Goal: Transaction & Acquisition: Purchase product/service

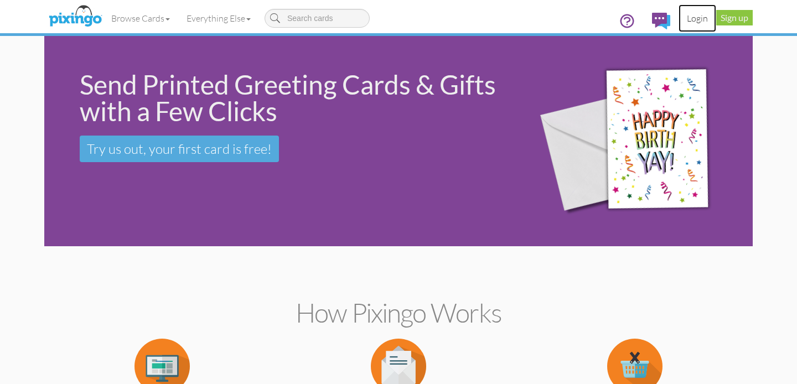
click at [694, 17] on link "Login" at bounding box center [698, 18] width 38 height 28
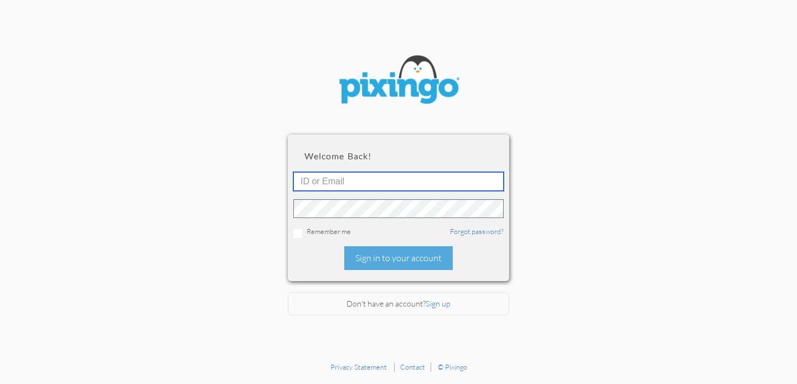
type input "sharon@creatingmagicvacations.com"
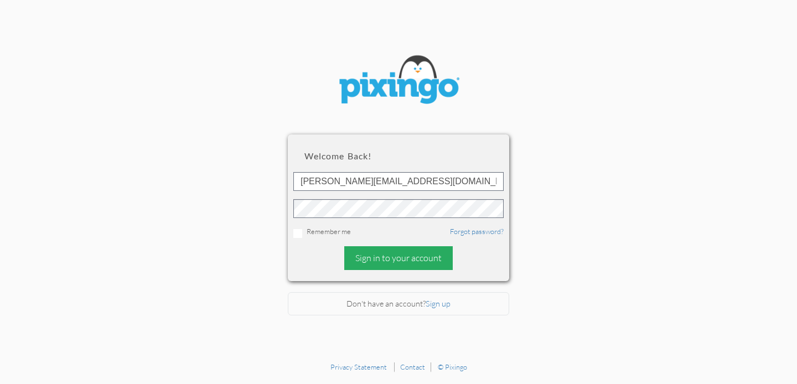
click at [423, 261] on div "Sign in to your account" at bounding box center [398, 258] width 109 height 24
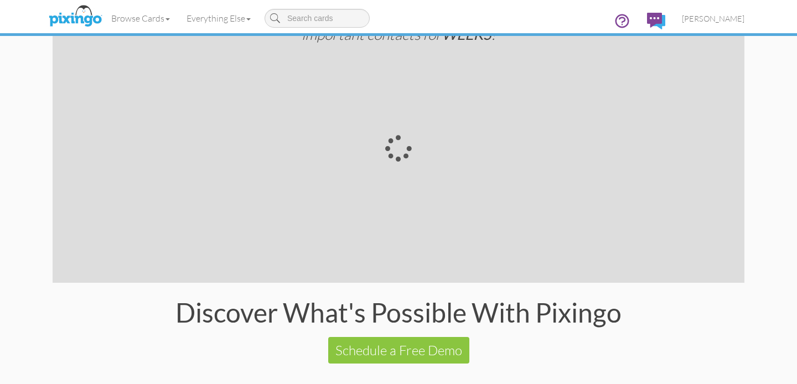
scroll to position [2066, 0]
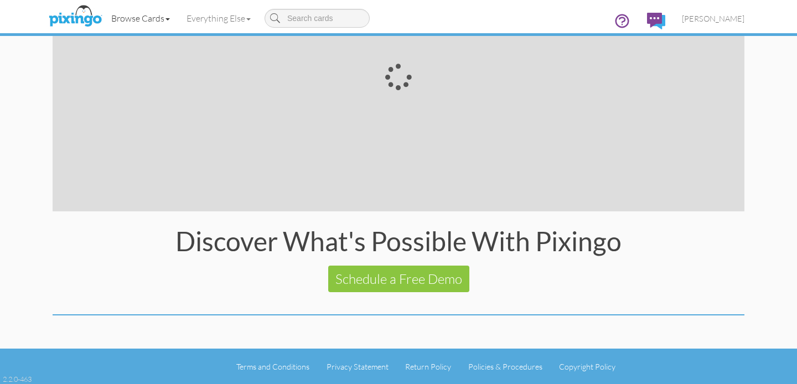
click at [162, 19] on link "Browse Cards" at bounding box center [140, 18] width 75 height 28
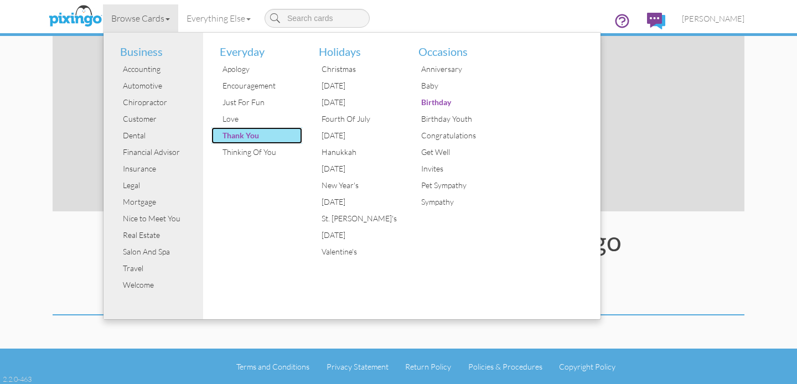
click at [245, 137] on div "Thank You" at bounding box center [261, 135] width 83 height 17
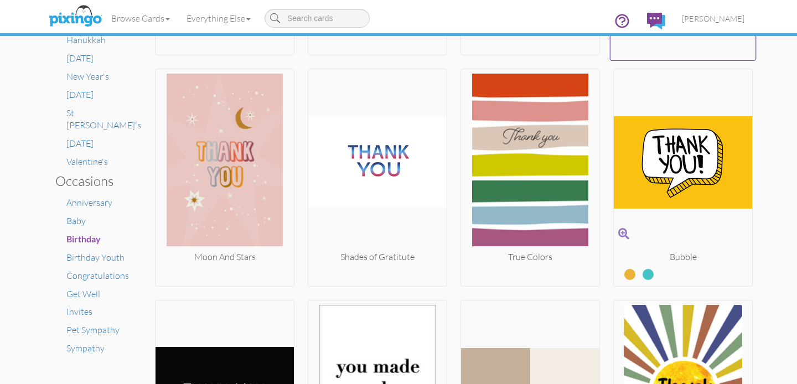
scroll to position [601, 0]
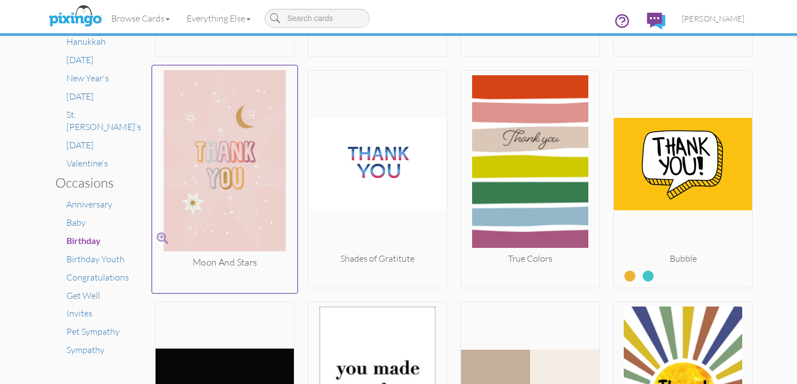
click at [247, 162] on img at bounding box center [225, 163] width 146 height 186
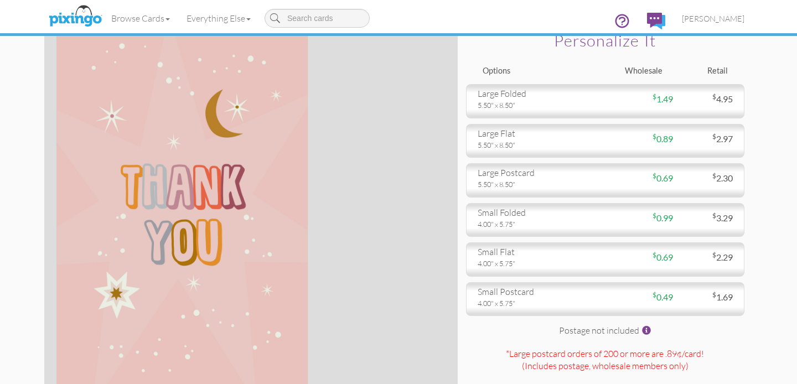
scroll to position [34, 0]
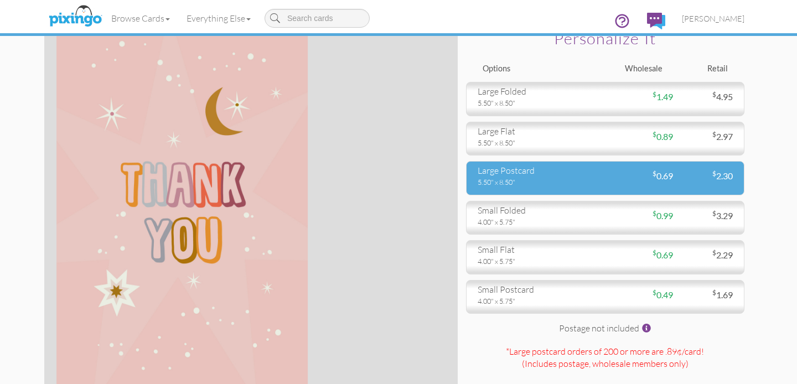
click at [559, 176] on div "large postcard" at bounding box center [538, 170] width 120 height 13
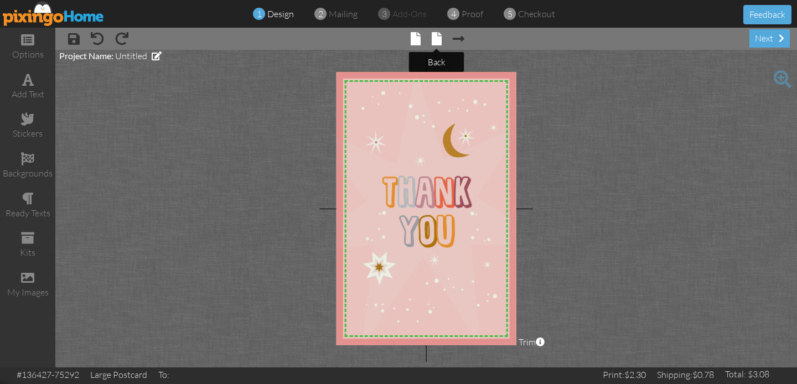
click at [439, 38] on span at bounding box center [437, 38] width 10 height 13
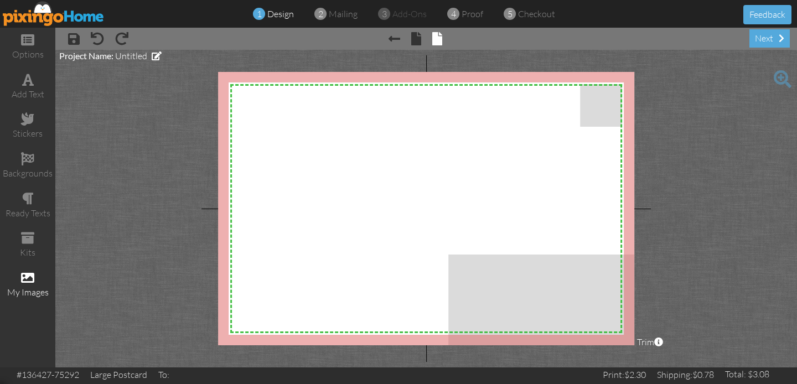
click at [32, 287] on div "my images" at bounding box center [27, 292] width 55 height 13
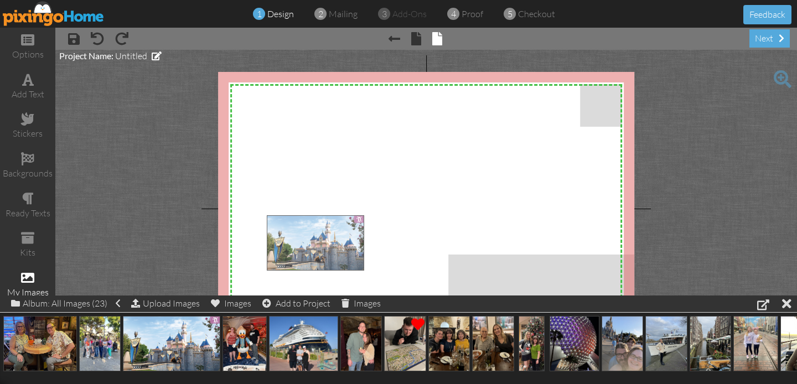
drag, startPoint x: 172, startPoint y: 340, endPoint x: 316, endPoint y: 240, distance: 175.4
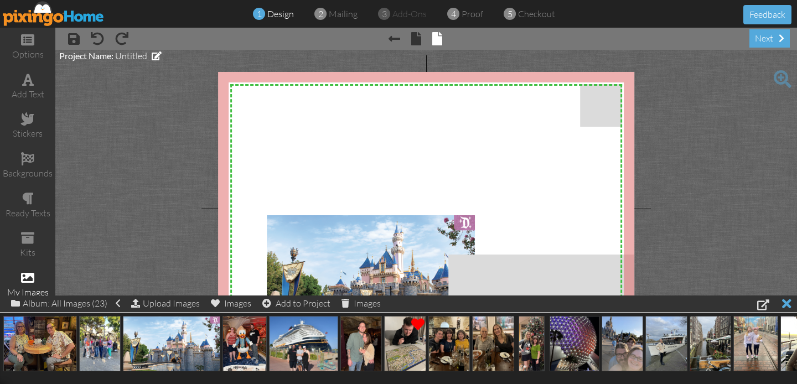
click at [787, 305] on div at bounding box center [786, 304] width 9 height 16
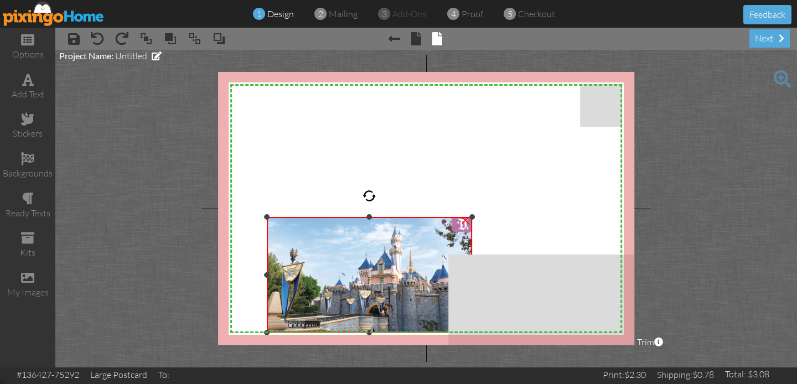
drag, startPoint x: 476, startPoint y: 215, endPoint x: 450, endPoint y: 219, distance: 25.7
click at [450, 219] on div "×" at bounding box center [369, 275] width 205 height 116
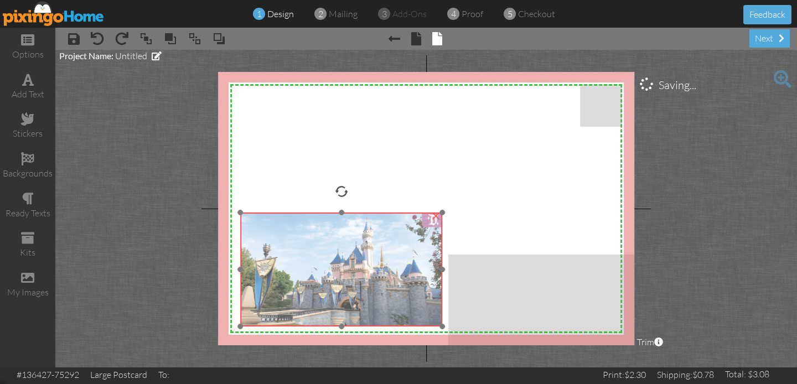
drag, startPoint x: 384, startPoint y: 303, endPoint x: 357, endPoint y: 297, distance: 27.8
click at [357, 297] on img at bounding box center [341, 270] width 202 height 114
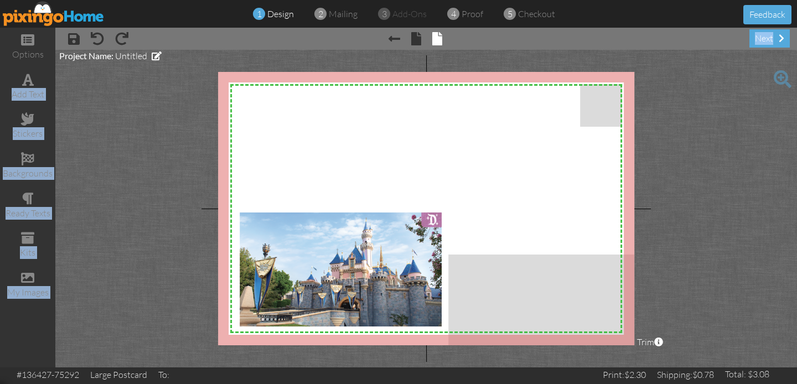
drag, startPoint x: 22, startPoint y: 80, endPoint x: 359, endPoint y: 147, distance: 343.7
click at [360, 147] on div "options add text stickers backgrounds ready texts kits my images × save × undo …" at bounding box center [398, 198] width 797 height 340
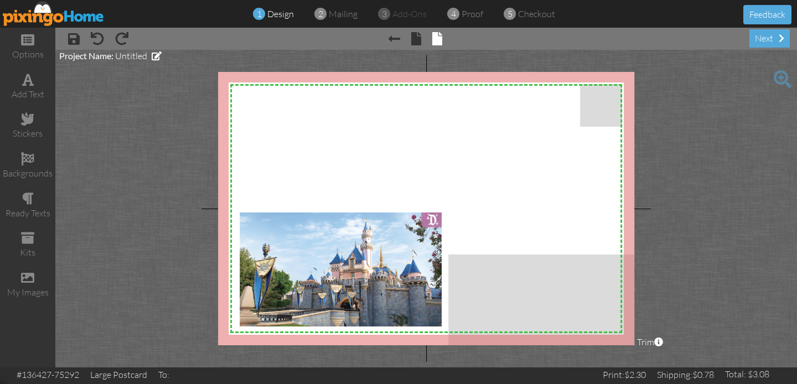
click at [126, 140] on project-studio-wrapper "X X X X X X X X X X X X X X X X X X X X X X X X X X X X X X X X X X X X X X X X…" at bounding box center [426, 209] width 742 height 318
click at [23, 77] on span at bounding box center [28, 79] width 12 height 13
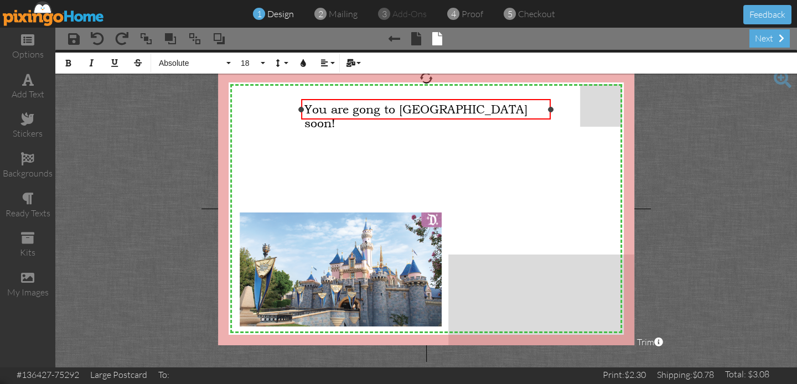
click at [368, 110] on span "You are gong to Disneyland soon!" at bounding box center [416, 116] width 223 height 28
click at [509, 110] on div "You are going to Disneyland soon!" at bounding box center [426, 116] width 243 height 28
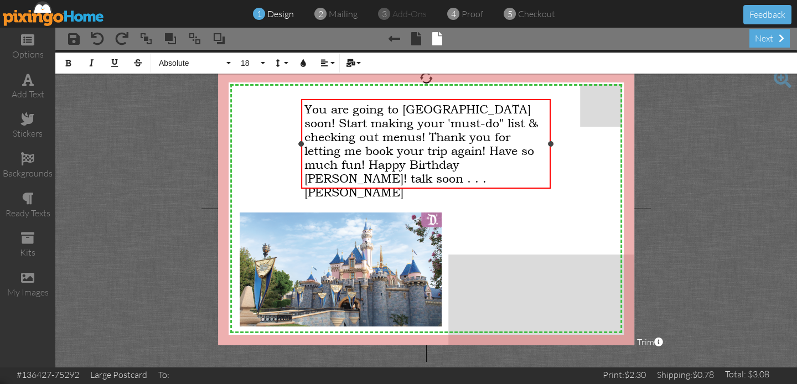
click at [441, 165] on span "You are going to Disneyland soon! Start making your 'must-do" list & checking o…" at bounding box center [422, 150] width 234 height 97
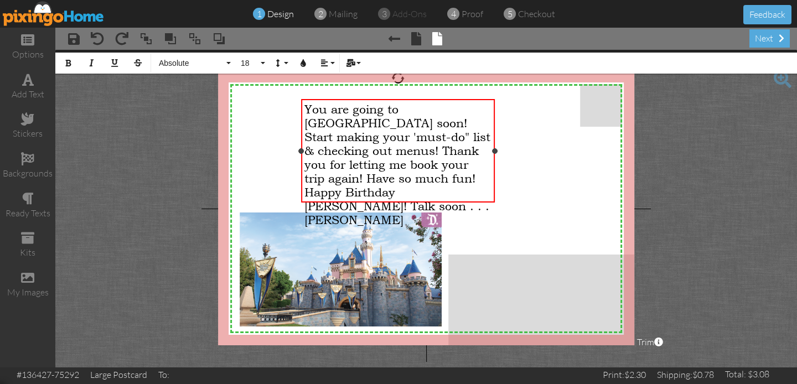
drag, startPoint x: 550, startPoint y: 145, endPoint x: 493, endPoint y: 153, distance: 57.2
click at [493, 153] on div at bounding box center [495, 151] width 6 height 6
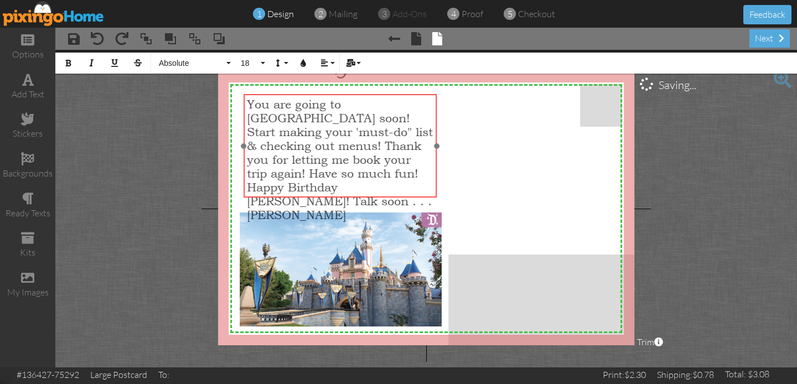
drag, startPoint x: 382, startPoint y: 100, endPoint x: 324, endPoint y: 95, distance: 57.8
click at [324, 95] on div "You are going to Disneyland soon! Start making your 'must-do" list & checking o…" at bounding box center [340, 159] width 193 height 131
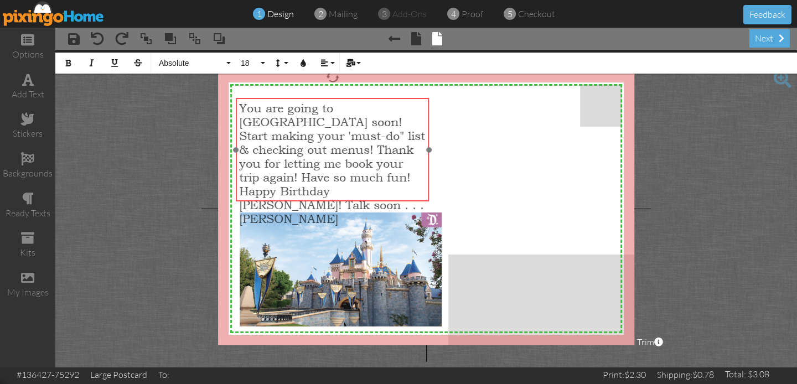
drag, startPoint x: 284, startPoint y: 198, endPoint x: 276, endPoint y: 202, distance: 8.7
click at [276, 202] on div at bounding box center [332, 149] width 199 height 109
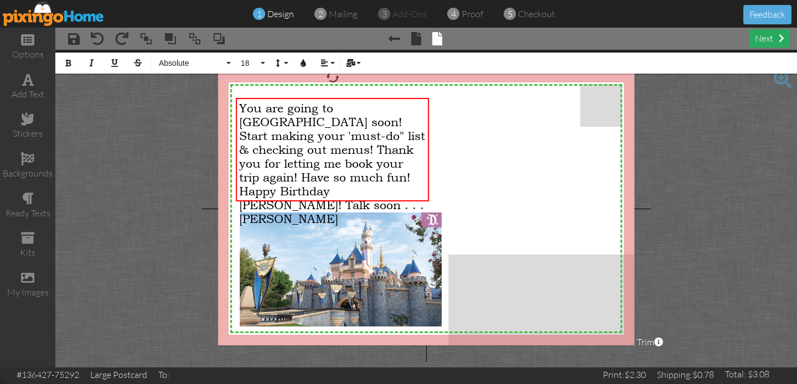
click at [774, 43] on div "next" at bounding box center [770, 38] width 40 height 18
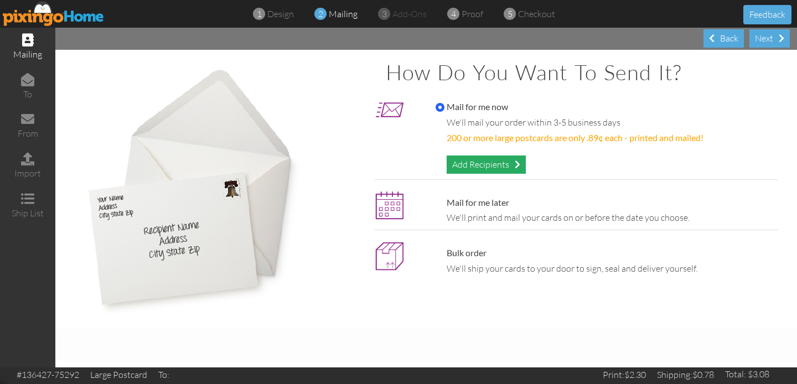
click at [506, 159] on div "Add Recipients" at bounding box center [486, 165] width 79 height 18
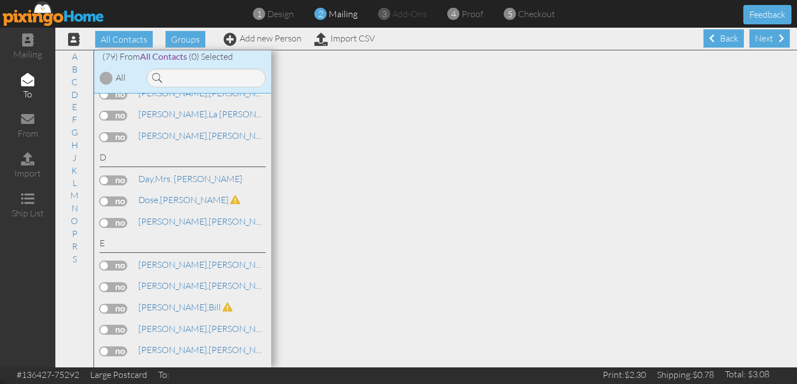
scroll to position [477, 0]
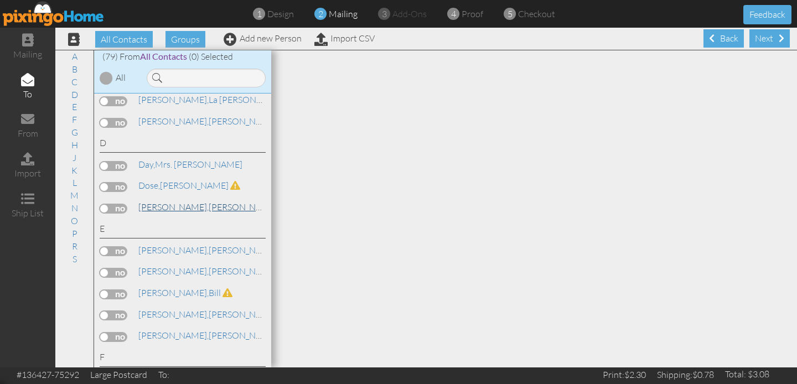
click at [170, 205] on span "[PERSON_NAME]," at bounding box center [173, 207] width 70 height 11
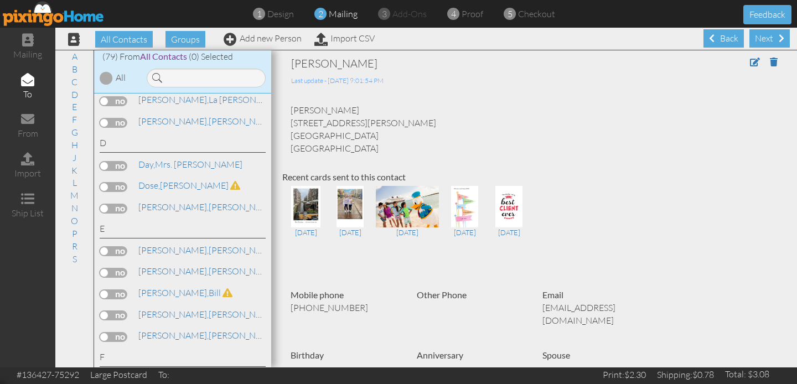
click at [104, 204] on label at bounding box center [114, 209] width 28 height 10
click at [0, 0] on input "checkbox" at bounding box center [0, 0] width 0 height 0
click at [773, 39] on div "Next" at bounding box center [770, 38] width 40 height 18
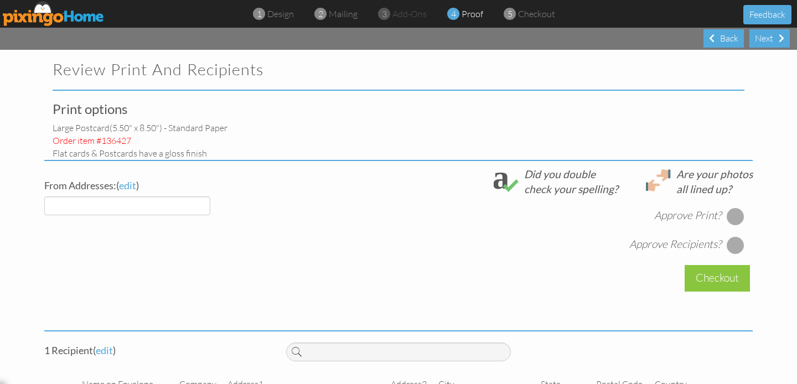
select select "object:1828"
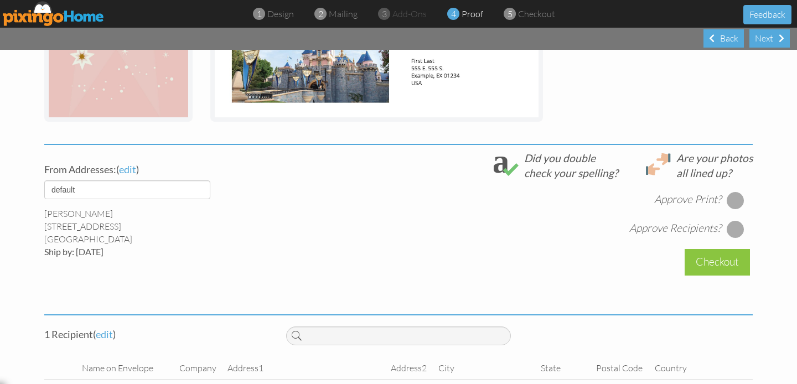
scroll to position [345, 0]
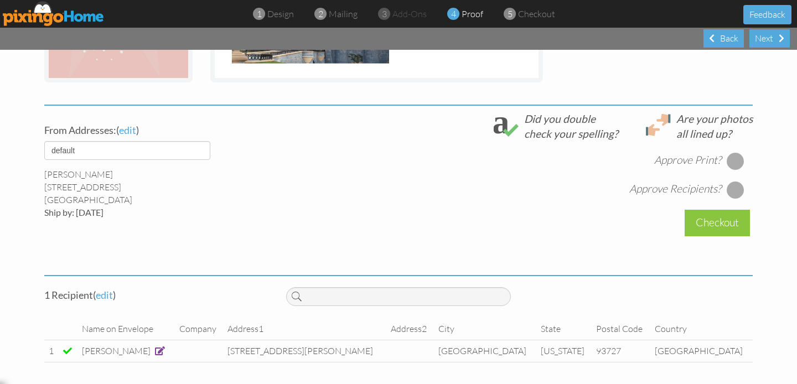
click at [736, 159] on div at bounding box center [736, 161] width 18 height 18
click at [739, 189] on div at bounding box center [736, 190] width 18 height 18
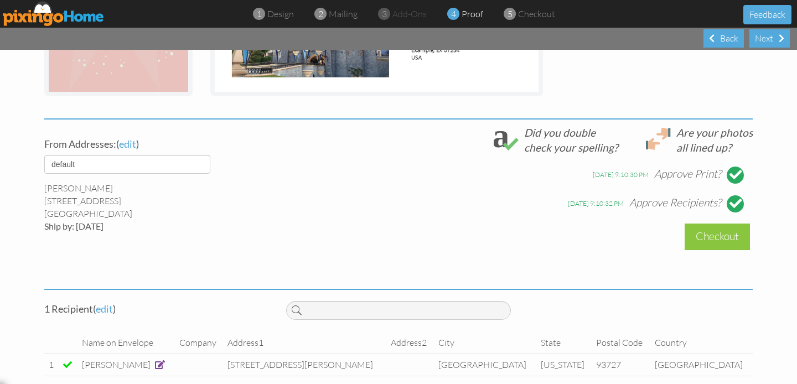
scroll to position [344, 0]
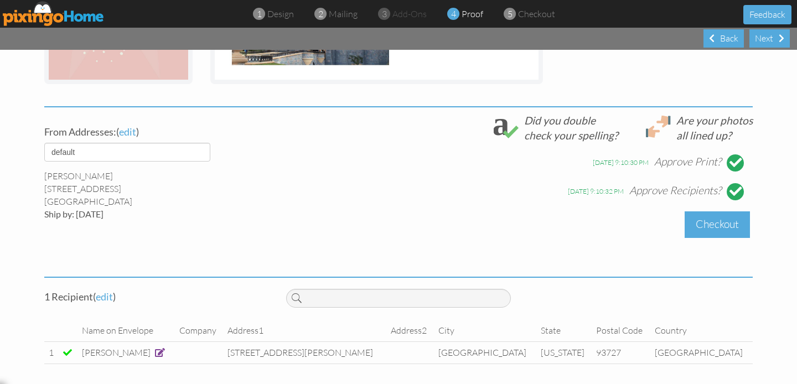
click at [708, 231] on div "Checkout" at bounding box center [717, 225] width 65 height 26
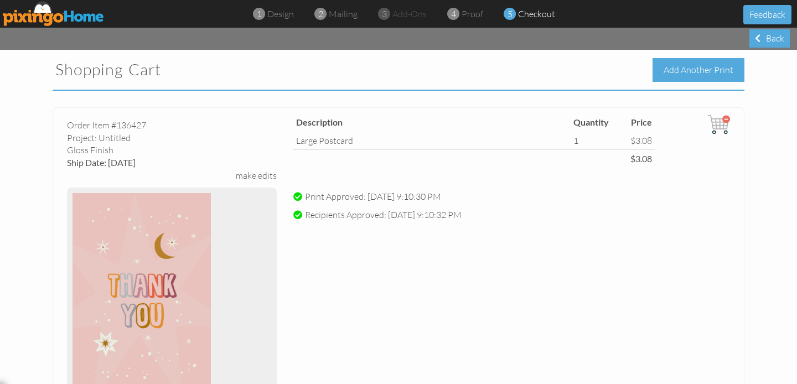
click at [669, 62] on div "Add Another Print" at bounding box center [699, 70] width 92 height 24
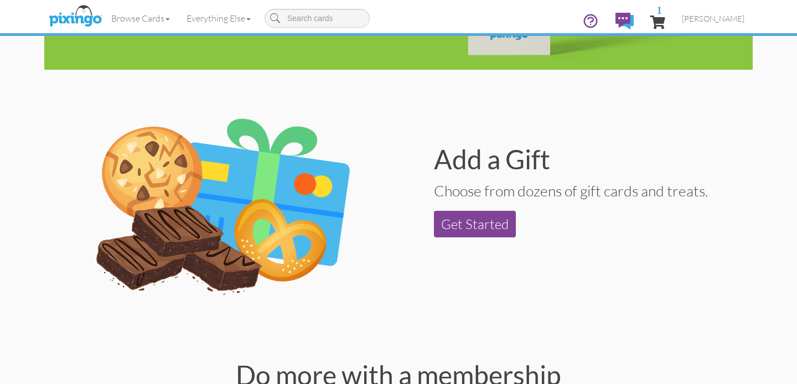
scroll to position [1143, 0]
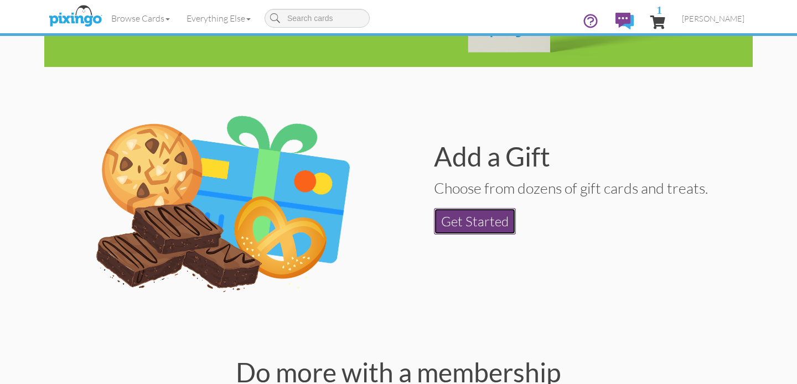
click at [491, 219] on link "Get Started" at bounding box center [475, 221] width 82 height 27
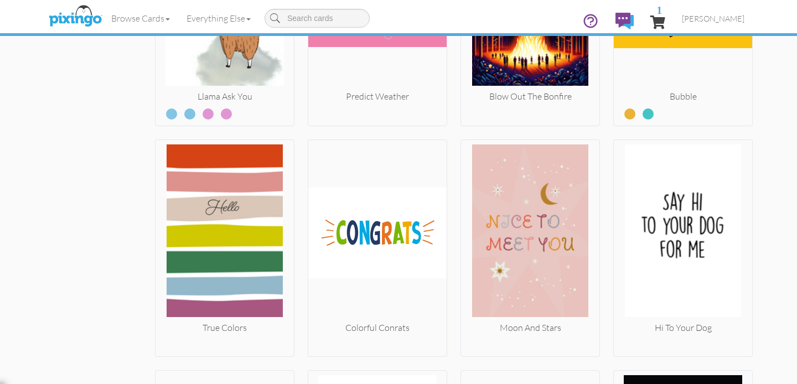
scroll to position [2705, 0]
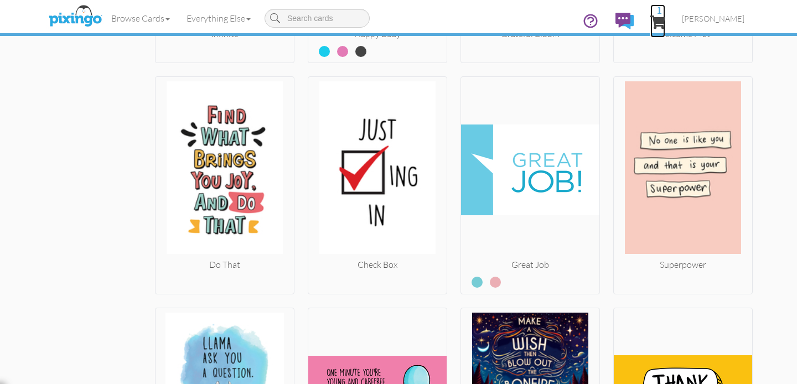
click at [662, 11] on span "1" at bounding box center [660, 9] width 6 height 11
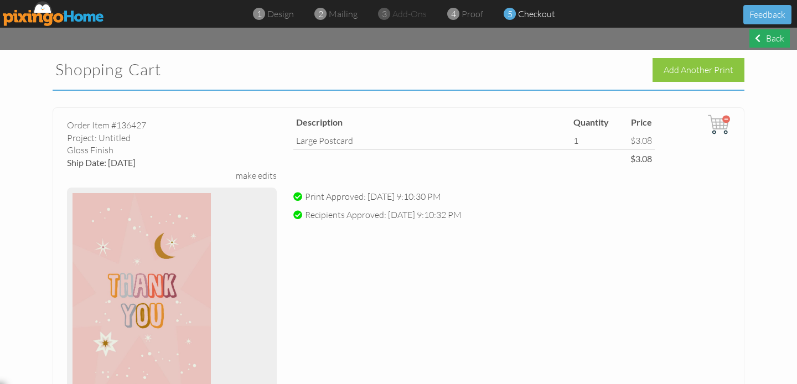
click at [773, 35] on div "Back" at bounding box center [770, 38] width 40 height 18
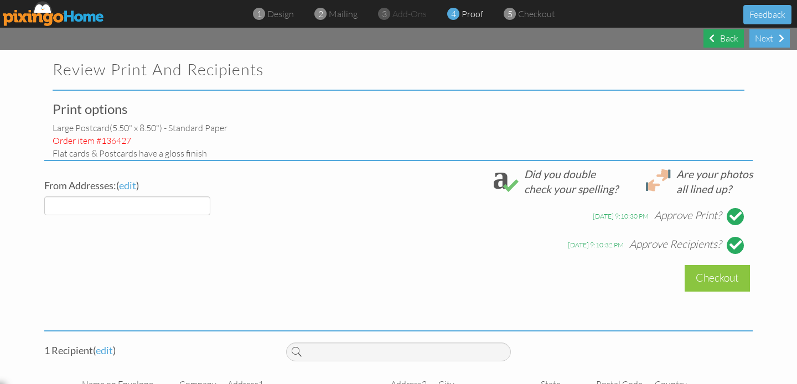
select select "object:3002"
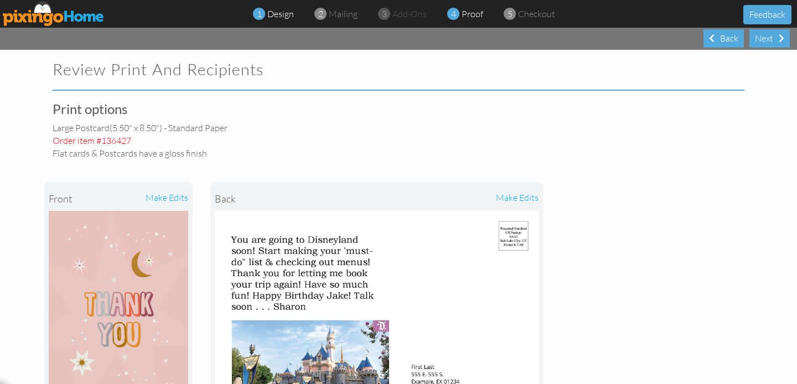
click at [264, 15] on span at bounding box center [259, 14] width 12 height 22
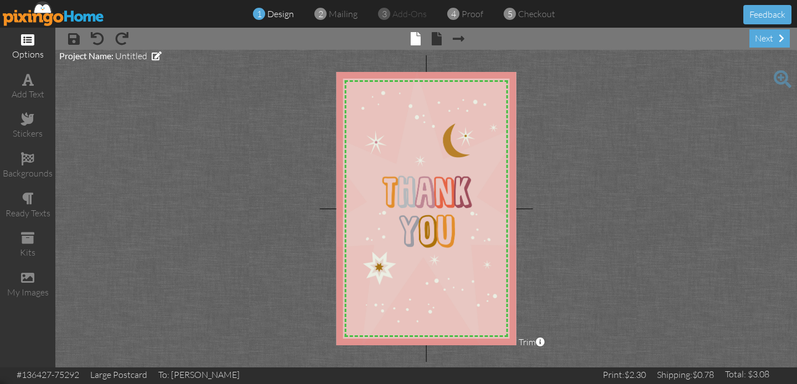
click at [26, 46] on span at bounding box center [27, 39] width 13 height 13
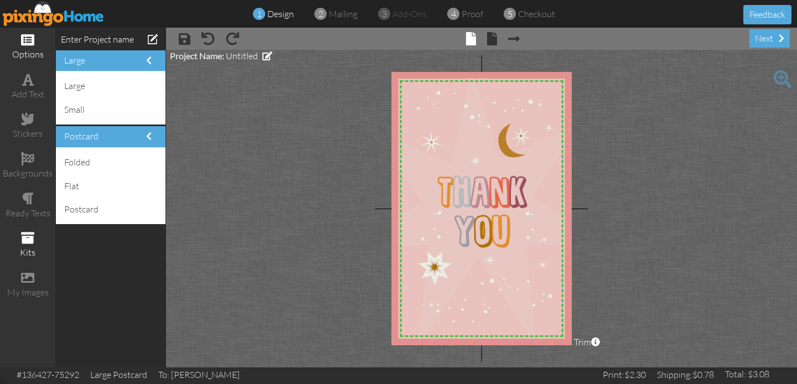
click at [29, 236] on span at bounding box center [27, 237] width 13 height 13
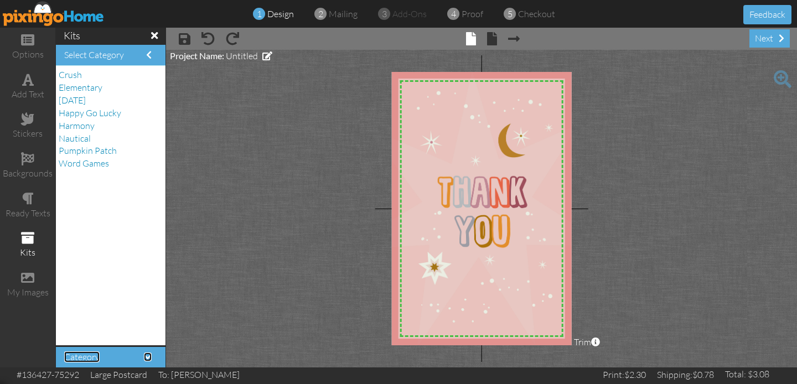
click at [148, 356] on span at bounding box center [148, 357] width 8 height 9
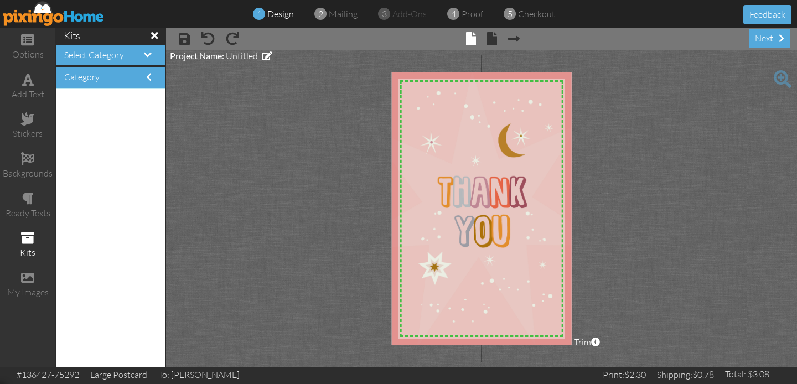
click at [397, 14] on span "add-ons" at bounding box center [410, 13] width 34 height 11
click at [768, 38] on div "next" at bounding box center [770, 38] width 40 height 18
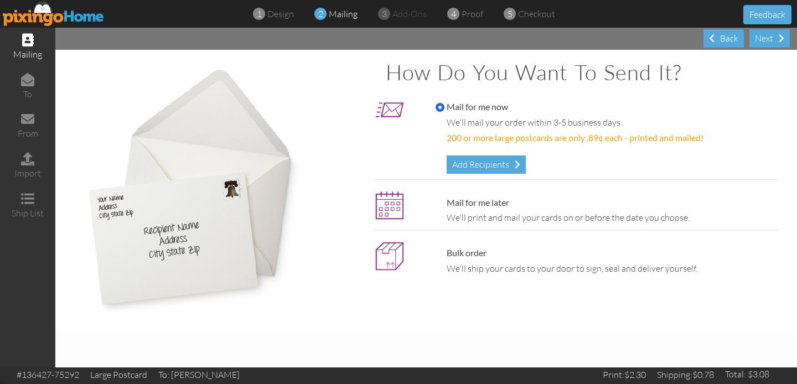
click at [394, 15] on span "add-ons" at bounding box center [410, 13] width 34 height 11
click at [375, 15] on div "1 design 2 mailing 3 add-ons 4 proof 5 checkout" at bounding box center [399, 14] width 332 height 13
click at [28, 161] on span at bounding box center [27, 158] width 13 height 13
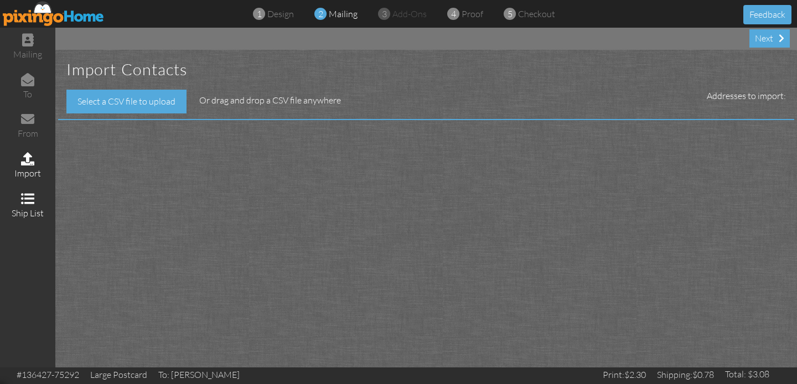
click at [27, 199] on span at bounding box center [27, 198] width 13 height 13
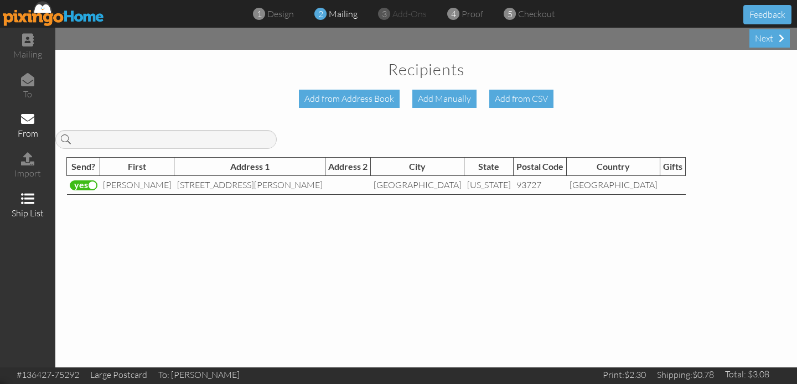
click at [32, 123] on span at bounding box center [27, 118] width 13 height 13
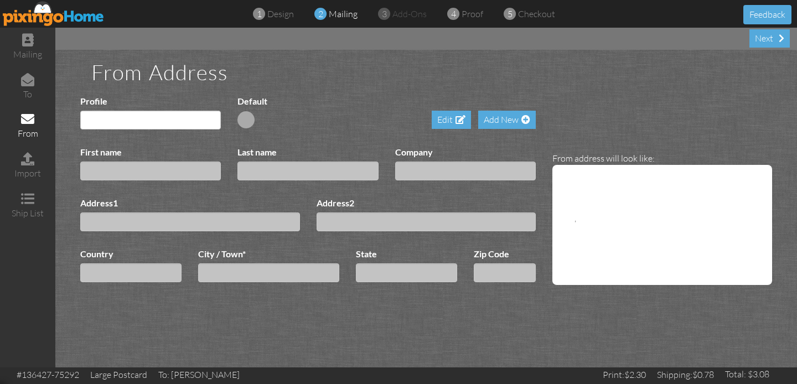
type input "[PERSON_NAME]"
type input "Robinson"
type input "[STREET_ADDRESS]"
select select "object:3146"
type input "[GEOGRAPHIC_DATA]"
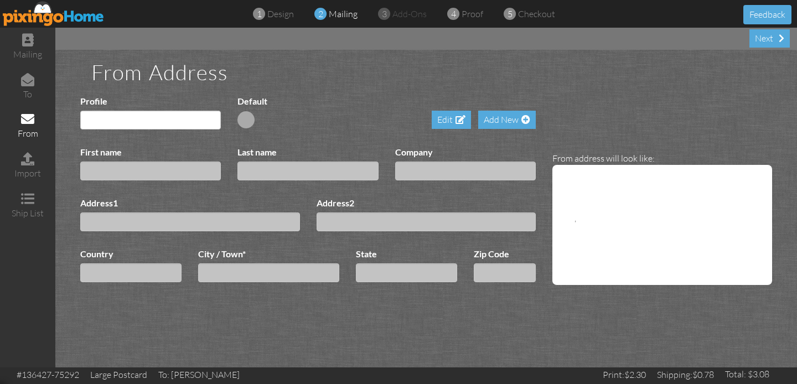
type input "93636"
select select "object:3393"
select select "object:3395"
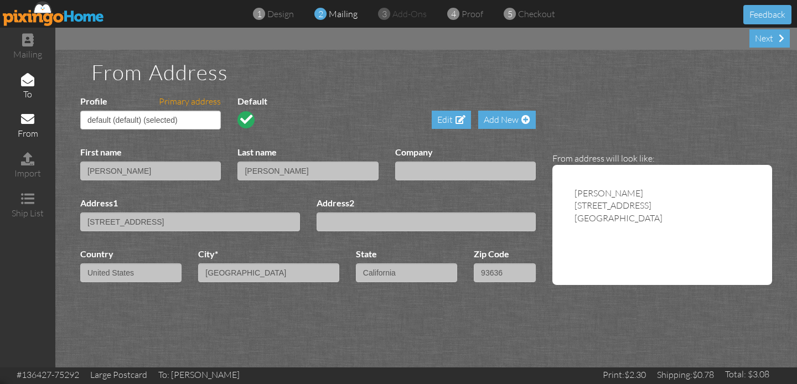
click at [28, 82] on span at bounding box center [27, 79] width 13 height 13
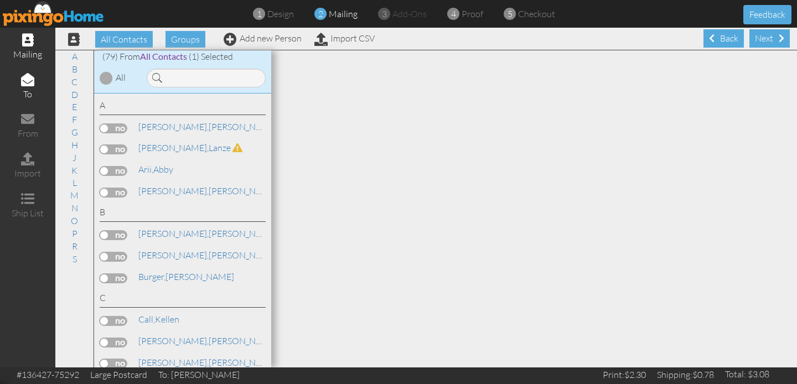
click at [24, 39] on span at bounding box center [28, 39] width 12 height 13
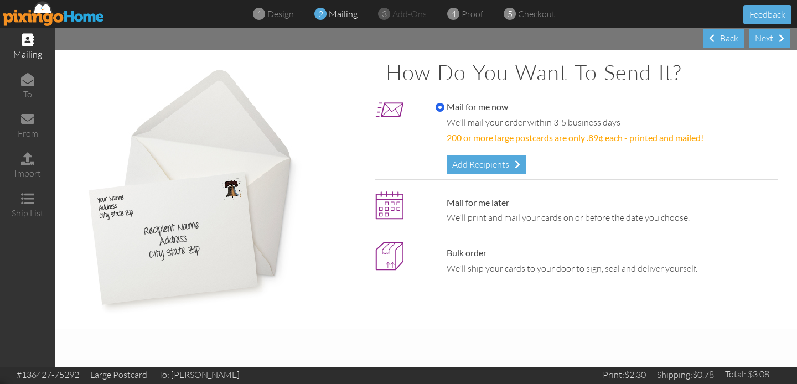
click at [385, 15] on span at bounding box center [384, 14] width 12 height 22
click at [781, 36] on span at bounding box center [782, 38] width 6 height 9
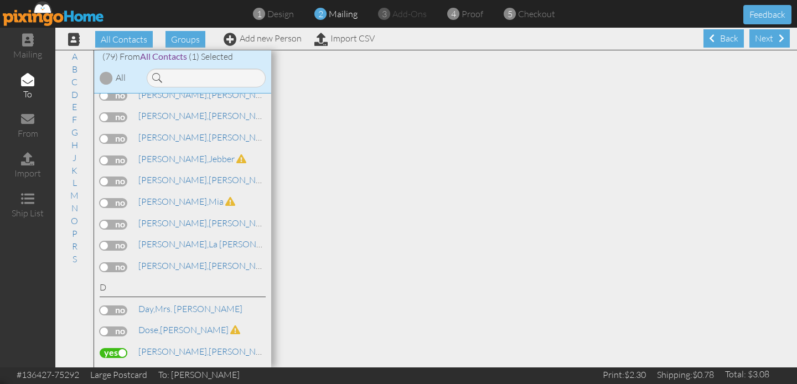
scroll to position [334, 0]
click at [393, 12] on span "add-ons" at bounding box center [410, 13] width 34 height 11
click at [380, 14] on span at bounding box center [384, 14] width 12 height 22
click at [404, 12] on span "add-ons" at bounding box center [410, 13] width 34 height 11
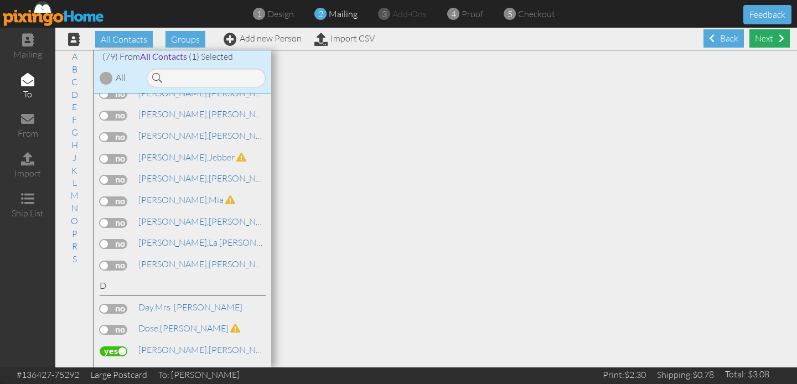
click at [771, 42] on div "Next" at bounding box center [770, 38] width 40 height 18
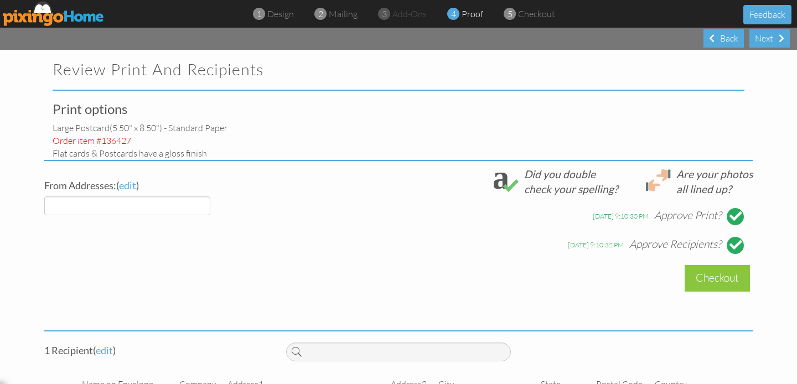
select select "object:3943"
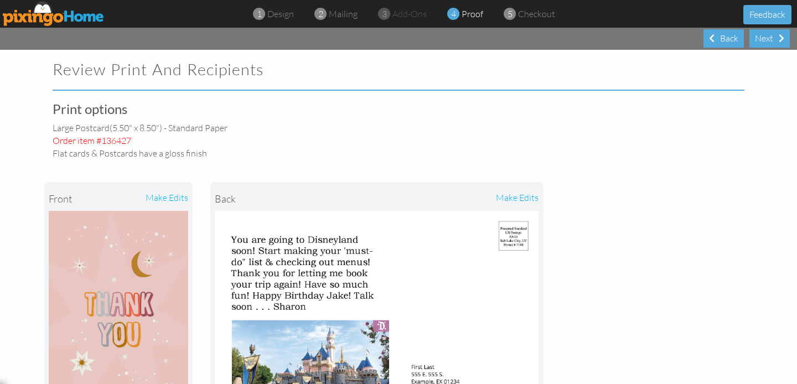
click at [386, 11] on span at bounding box center [384, 14] width 12 height 22
click at [405, 14] on span "add-ons" at bounding box center [410, 13] width 34 height 11
click at [389, 14] on div "3 add-ons" at bounding box center [405, 14] width 43 height 13
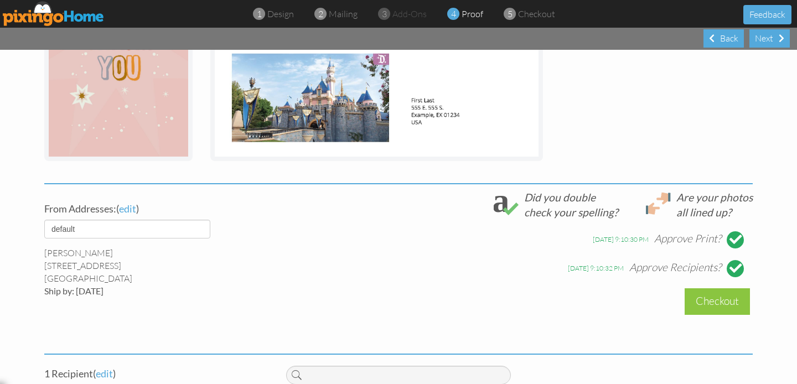
scroll to position [345, 0]
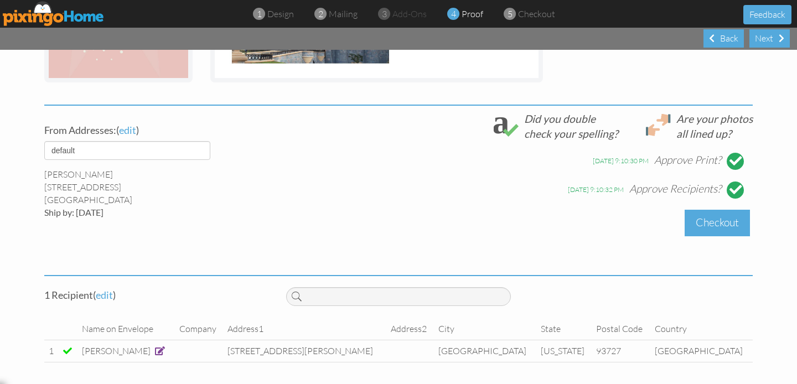
click at [710, 225] on div "Checkout" at bounding box center [717, 223] width 65 height 26
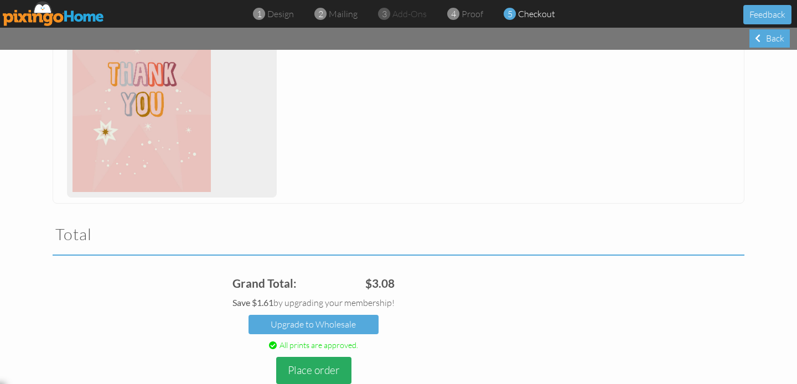
scroll to position [270, 0]
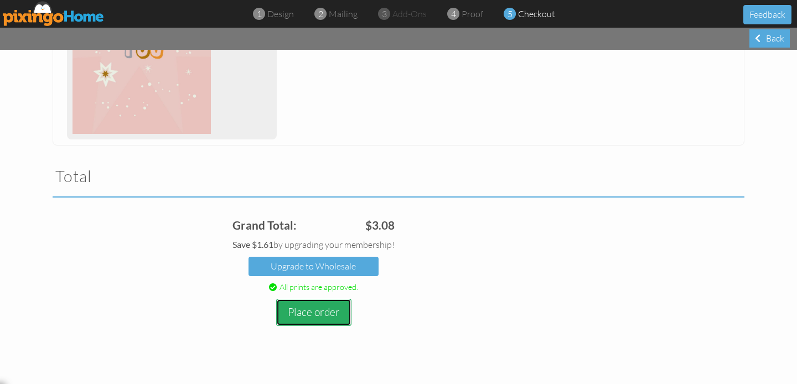
click at [327, 309] on button "Place order" at bounding box center [313, 312] width 75 height 27
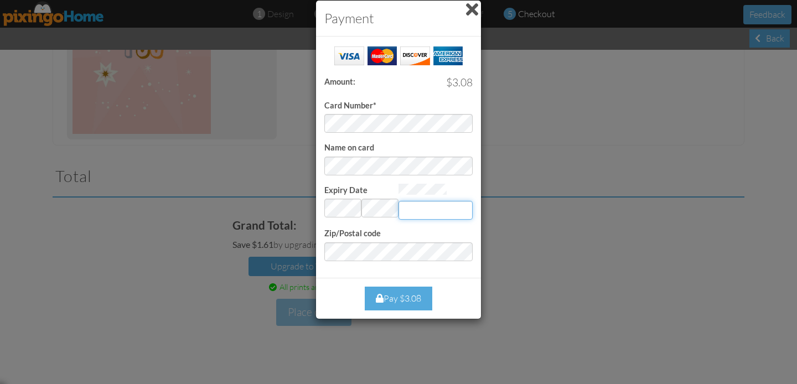
type input "823"
click at [378, 302] on div "Pay $3.08" at bounding box center [399, 299] width 68 height 24
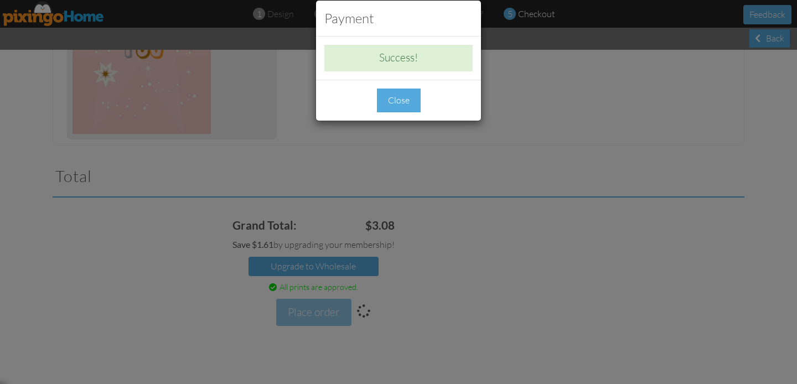
click at [405, 109] on div "Close" at bounding box center [399, 101] width 44 height 24
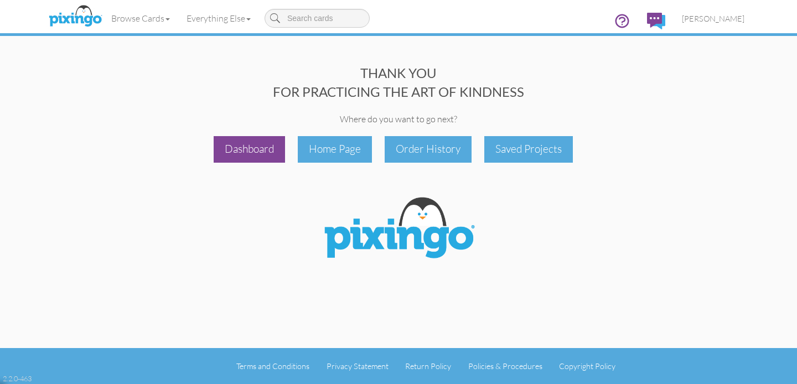
click at [250, 153] on div "Dashboard" at bounding box center [249, 149] width 71 height 26
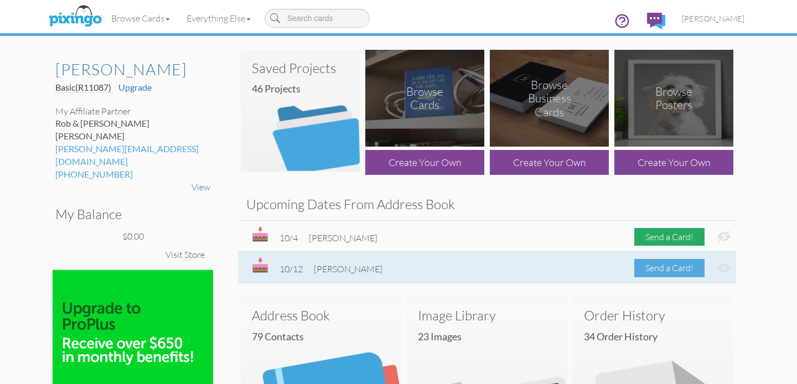
click at [643, 267] on div "Send a Card!" at bounding box center [670, 268] width 70 height 18
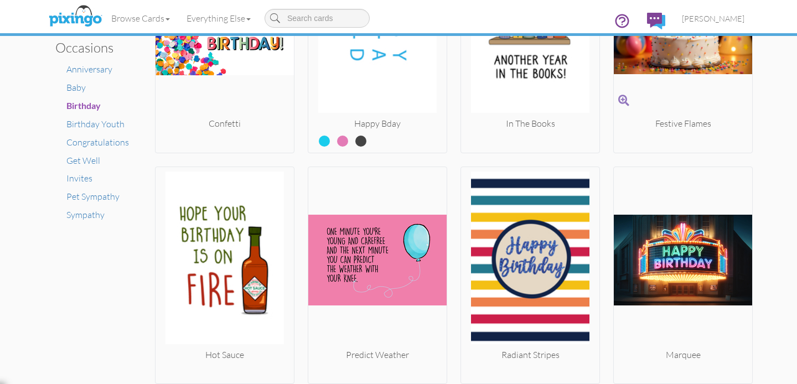
scroll to position [801, 0]
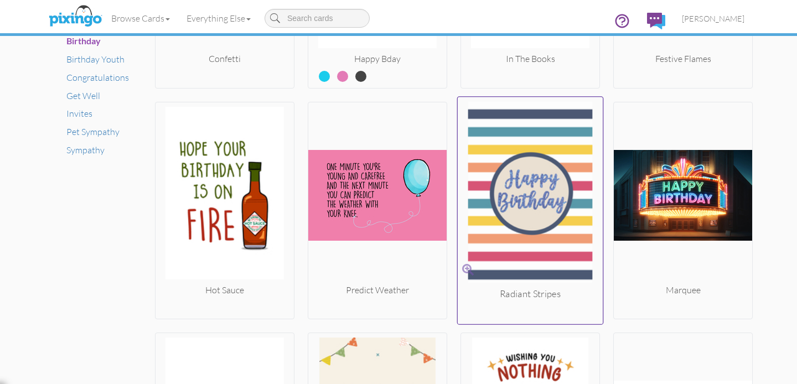
click at [554, 210] on img at bounding box center [531, 194] width 146 height 186
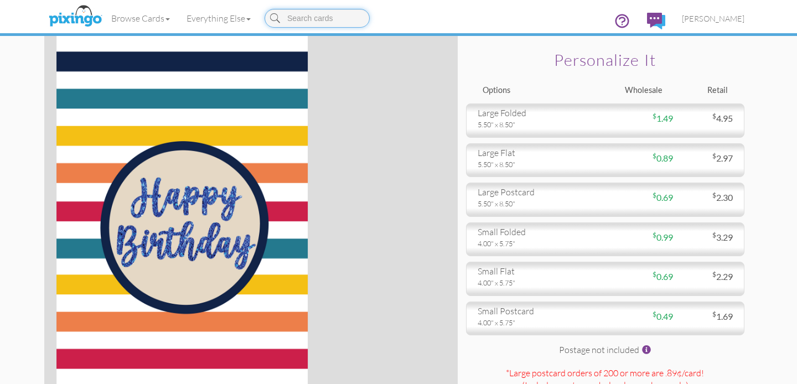
scroll to position [12, 0]
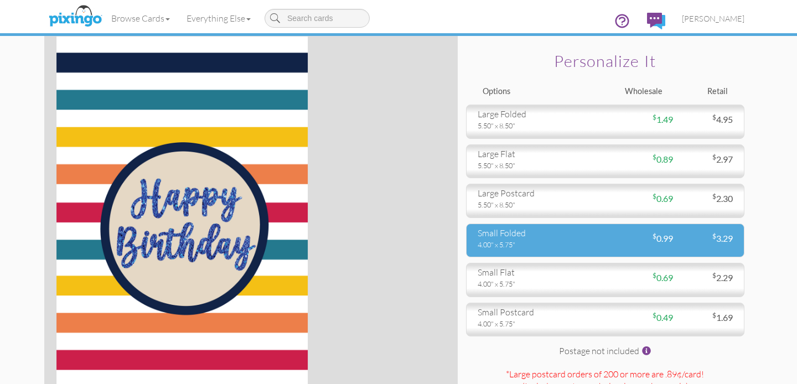
click at [550, 240] on div "4.00" x 5.75"" at bounding box center [538, 245] width 120 height 10
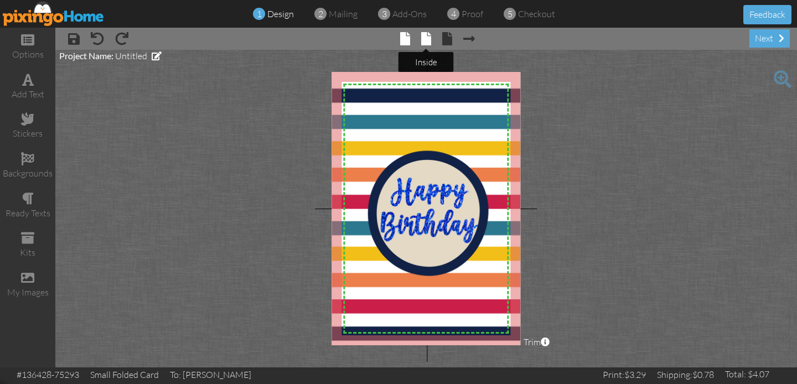
click at [425, 39] on span at bounding box center [426, 38] width 10 height 13
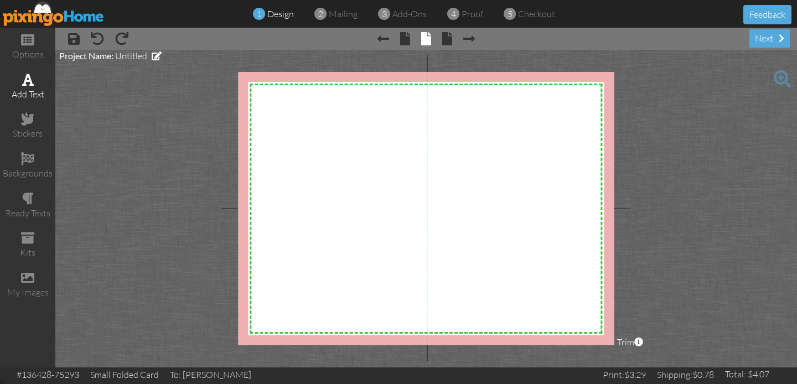
click at [19, 86] on div "add text" at bounding box center [27, 87] width 55 height 39
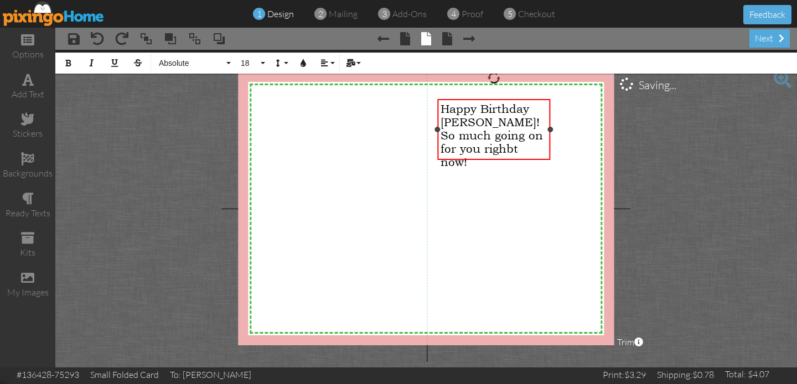
click at [470, 152] on span "Happy Birthday Bill! So much going on for you righbt now!" at bounding box center [492, 135] width 102 height 66
click at [510, 154] on div "Happy Birthday Bill! So much going on for you right now!" at bounding box center [494, 128] width 106 height 53
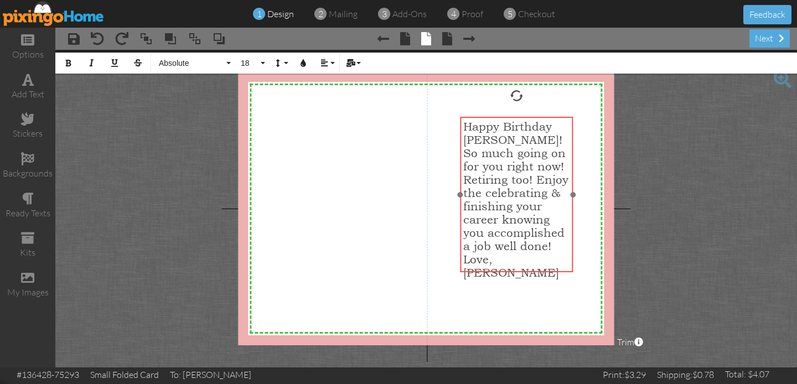
drag, startPoint x: 549, startPoint y: 252, endPoint x: 571, endPoint y: 271, distance: 29.1
click at [571, 271] on div "Happy Birthday Bill! So much going on for you right now! Retiring too! Enjoy th…" at bounding box center [516, 200] width 113 height 166
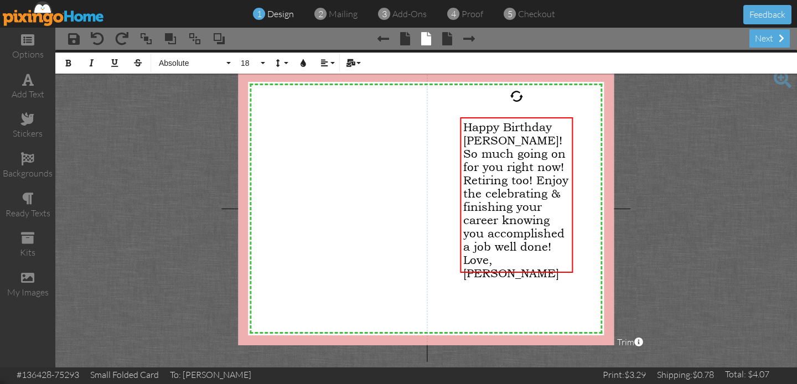
click at [700, 195] on project-studio-wrapper "X X X X X X X X X X X X X X X X X X X X X X X X X X X X X X X X X X X X X X X X…" at bounding box center [426, 209] width 742 height 318
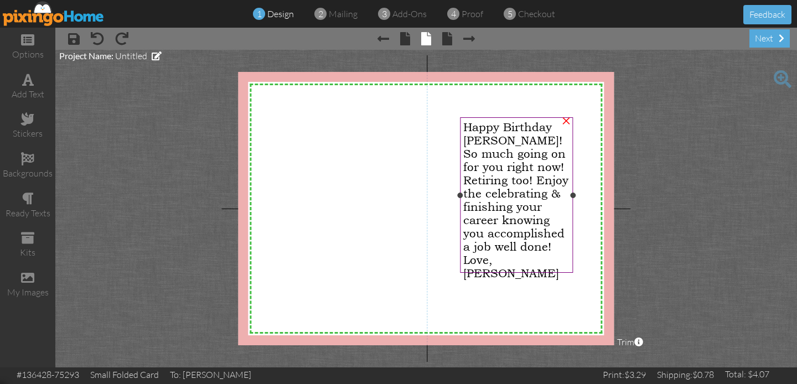
click at [489, 142] on span "Happy Birthday Bill! So much going on for you right now! Retiring too! Enjoy th…" at bounding box center [515, 187] width 105 height 133
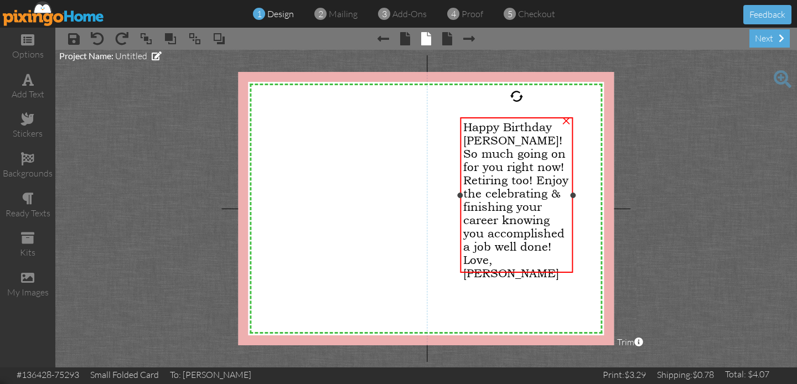
click at [487, 141] on span "Happy Birthday Bill! So much going on for you right now! Retiring too! Enjoy th…" at bounding box center [515, 187] width 105 height 133
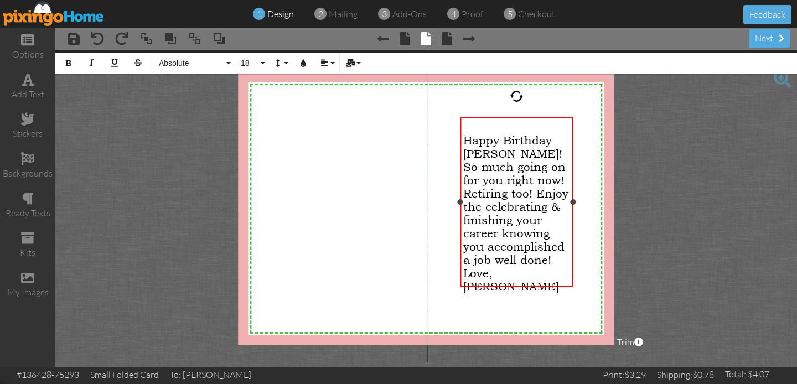
click at [489, 154] on span "Happy Birthday Bill! So much going on for you right now! Retiring too! Enjoy th…" at bounding box center [515, 200] width 105 height 133
click at [535, 193] on span "So much going on for you right now! Retiring too! Enjoy the celebrating & finis…" at bounding box center [515, 214] width 105 height 106
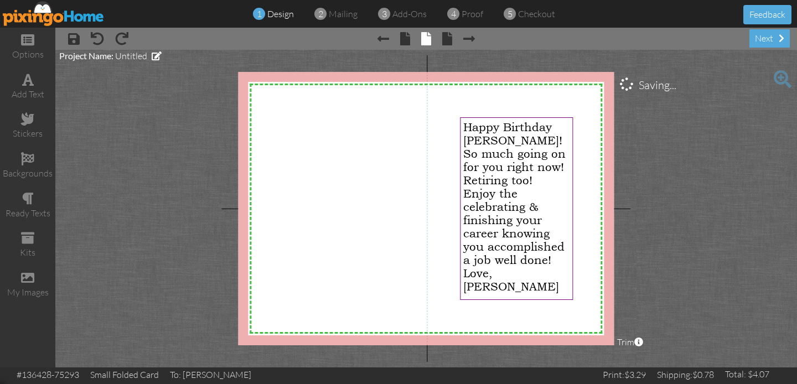
click at [720, 199] on project-studio-wrapper "X X X X X X X X X X X X X X X X X X X X X X X X X X X X X X X X X X X X X X X X…" at bounding box center [426, 209] width 742 height 318
click at [393, 13] on span "add-ons" at bounding box center [410, 13] width 34 height 11
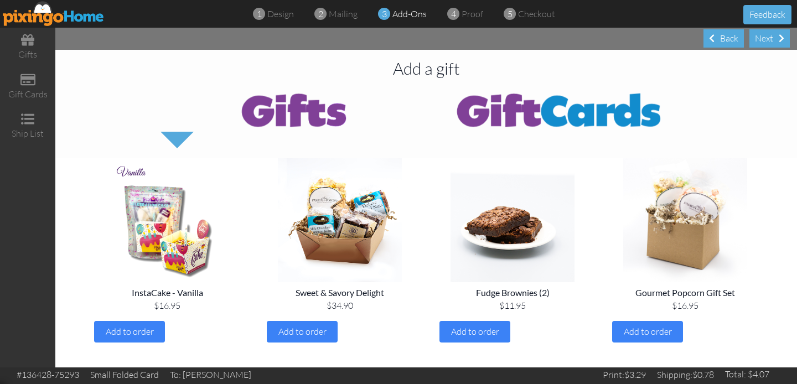
click at [579, 119] on img at bounding box center [559, 109] width 266 height 44
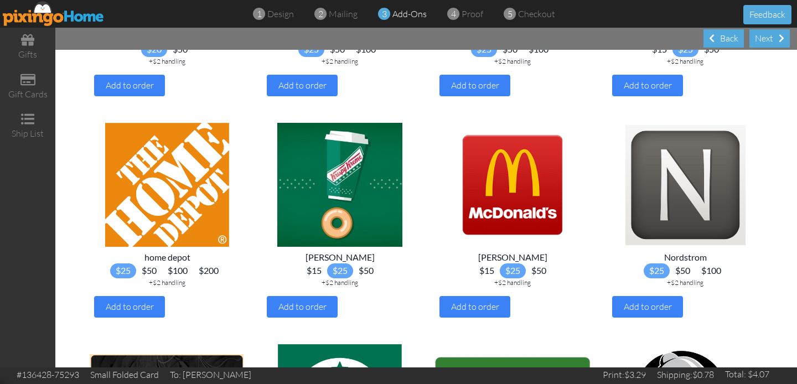
scroll to position [702, 0]
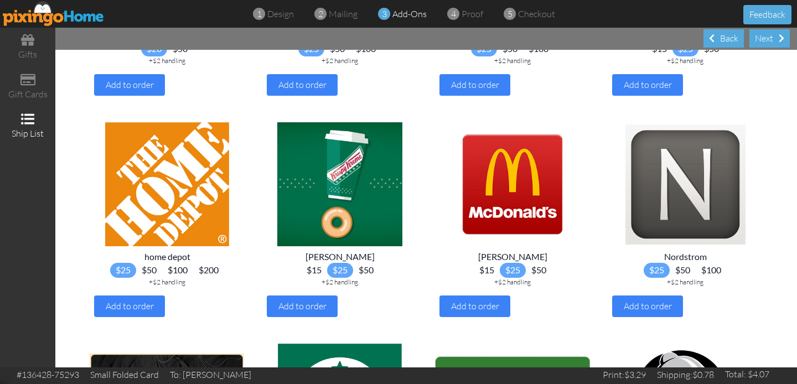
click at [24, 122] on span at bounding box center [27, 118] width 13 height 13
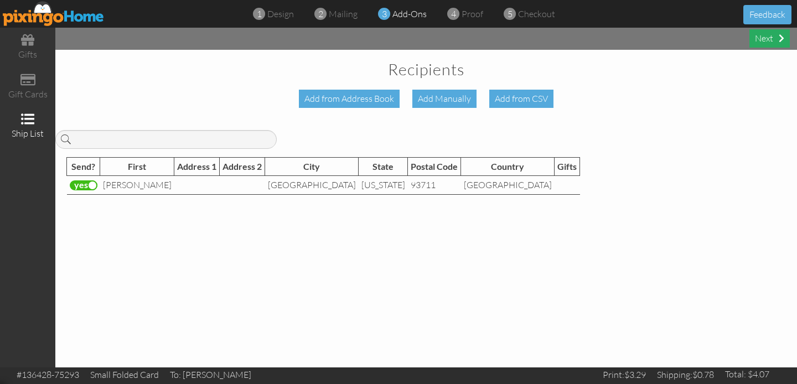
click at [764, 44] on div "Next" at bounding box center [770, 38] width 40 height 18
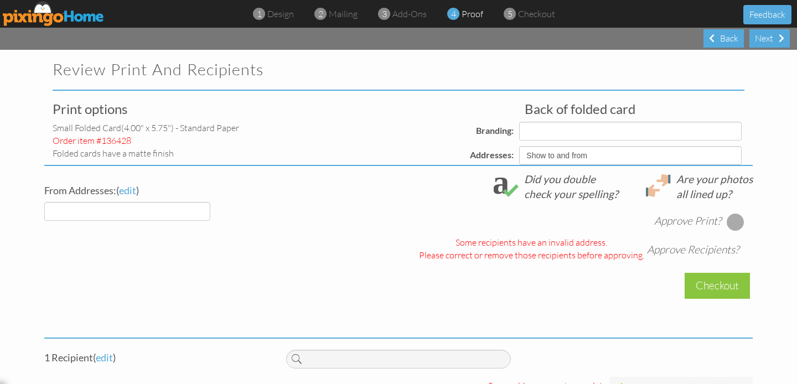
select select "object:6267"
select select "object:6269"
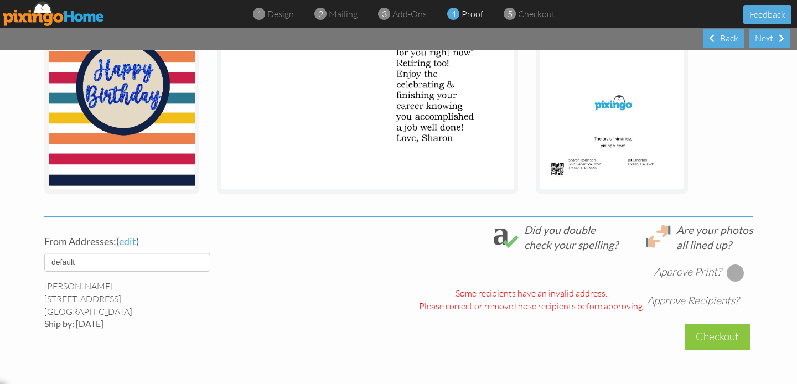
scroll to position [243, 0]
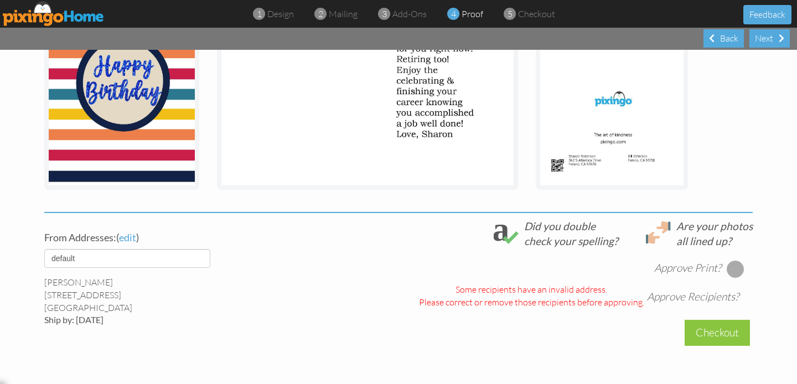
click at [734, 266] on div at bounding box center [736, 269] width 18 height 18
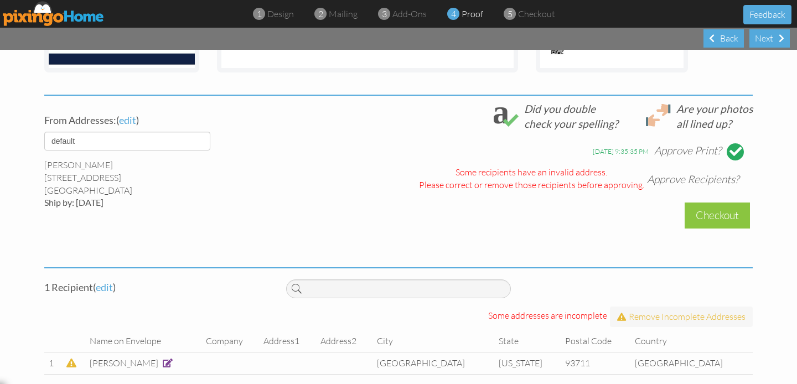
scroll to position [373, 0]
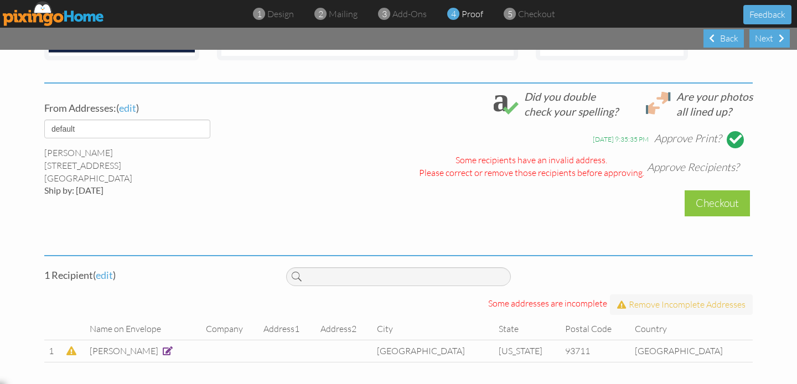
click at [163, 351] on span at bounding box center [168, 351] width 10 height 9
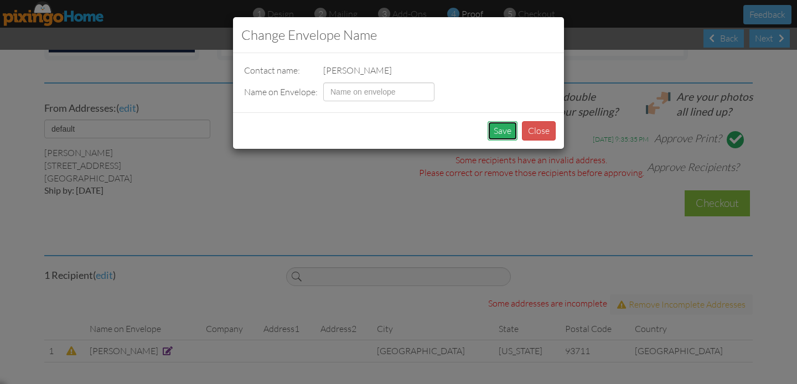
click at [506, 130] on button "Save" at bounding box center [503, 130] width 30 height 19
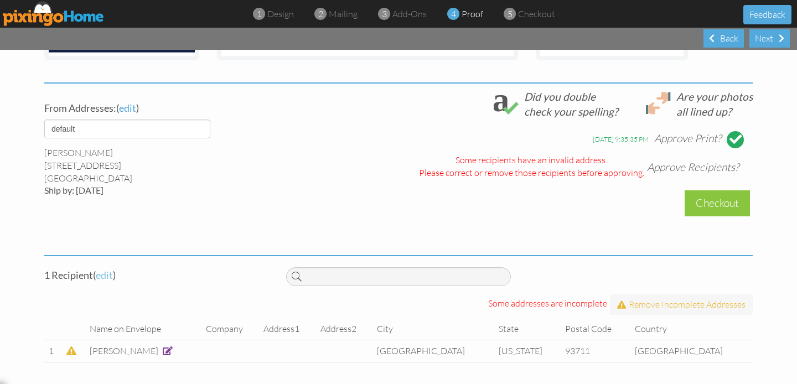
click at [104, 276] on span "edit" at bounding box center [104, 275] width 17 height 12
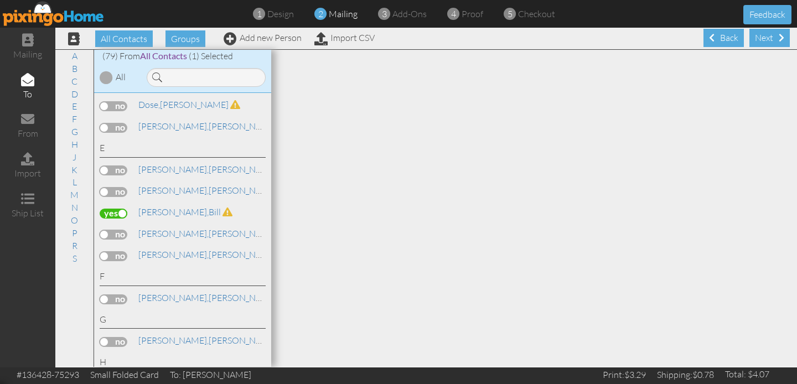
scroll to position [569, 0]
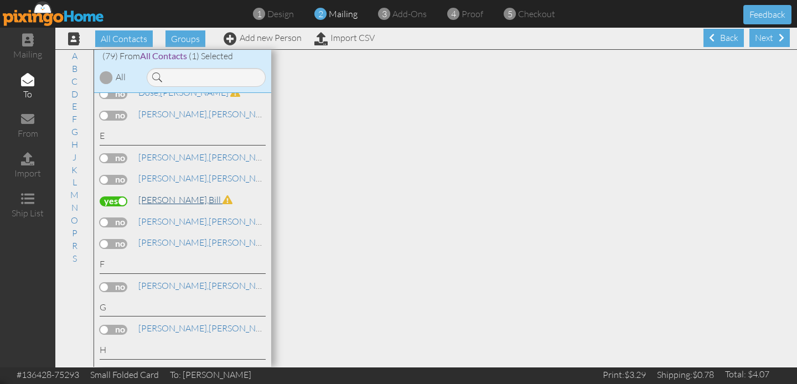
click at [179, 193] on link "Etherton, Bill" at bounding box center [185, 199] width 96 height 13
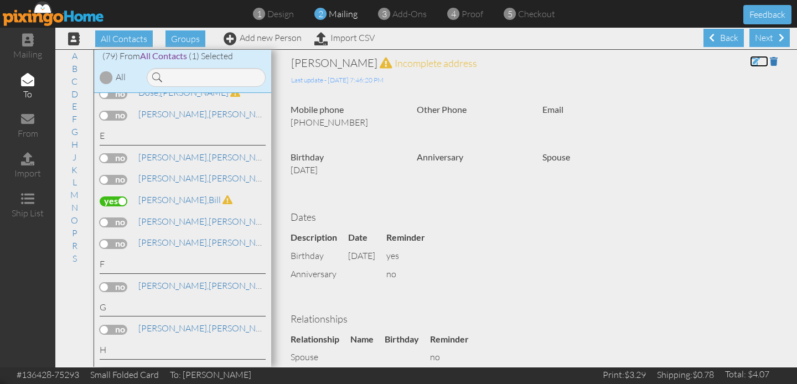
click at [752, 61] on span at bounding box center [755, 61] width 10 height 9
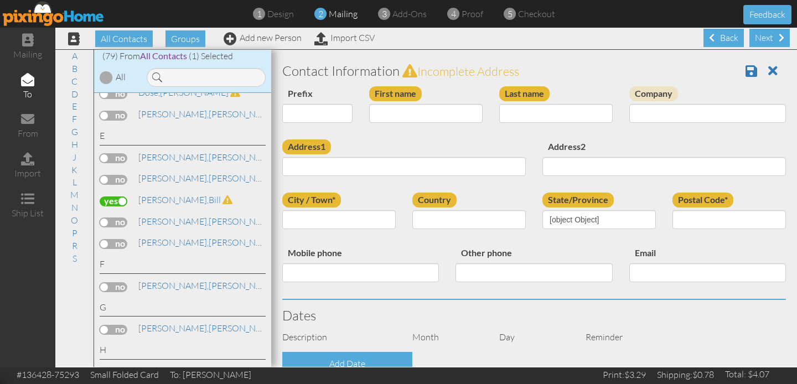
type input "Bill"
type input "Etherton"
type input "[GEOGRAPHIC_DATA]"
type input "93711"
type input "5593558288"
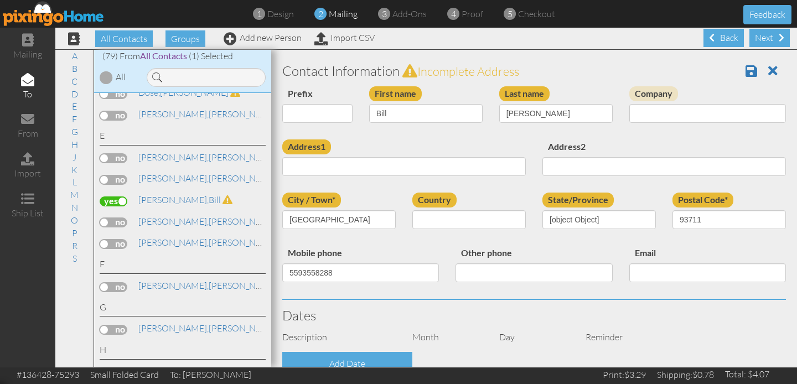
select select "object:3376"
select select "object:3395"
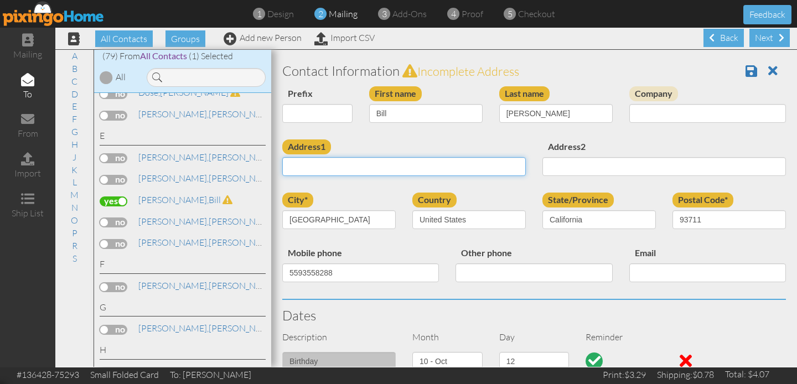
click at [370, 169] on input "Address1" at bounding box center [404, 166] width 244 height 19
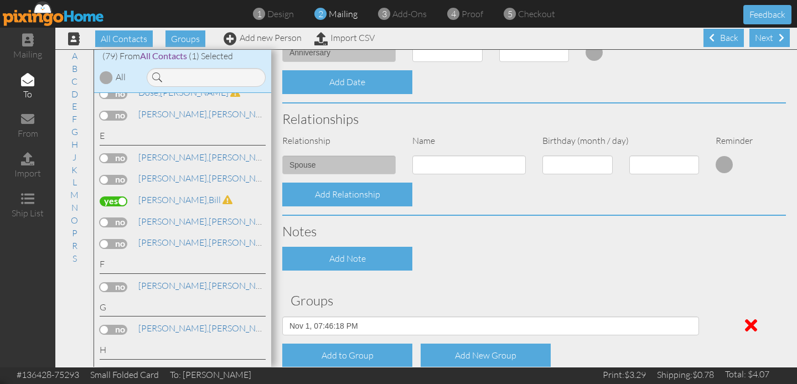
scroll to position [393, 0]
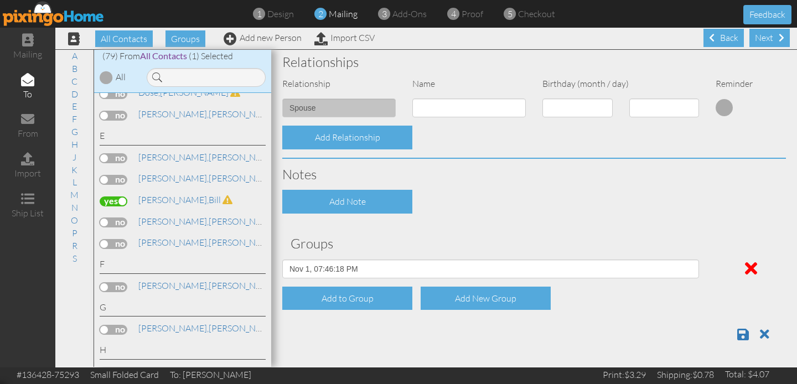
type input "3865 W Locust"
click at [454, 106] on input at bounding box center [469, 108] width 114 height 19
type input "Shellie Etherton"
click at [744, 336] on span at bounding box center [744, 334] width 12 height 13
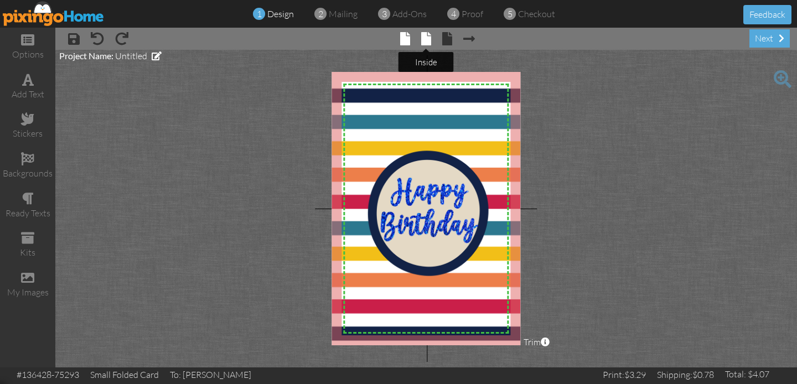
click at [430, 41] on span at bounding box center [426, 38] width 10 height 13
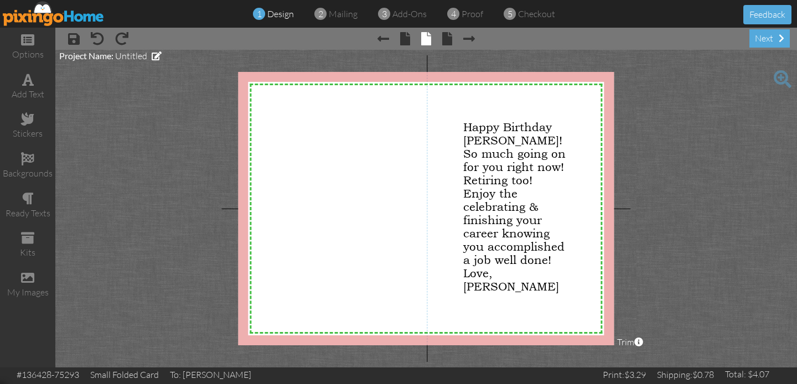
click at [782, 28] on div "× save × undo × redo × Previous page × front × inside × back × Next page next" at bounding box center [426, 39] width 742 height 22
click at [780, 39] on span at bounding box center [782, 38] width 6 height 9
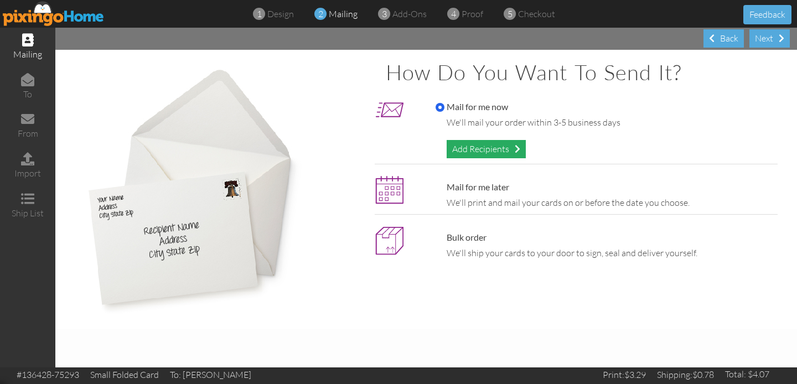
click at [496, 150] on div "Add Recipients" at bounding box center [486, 149] width 79 height 18
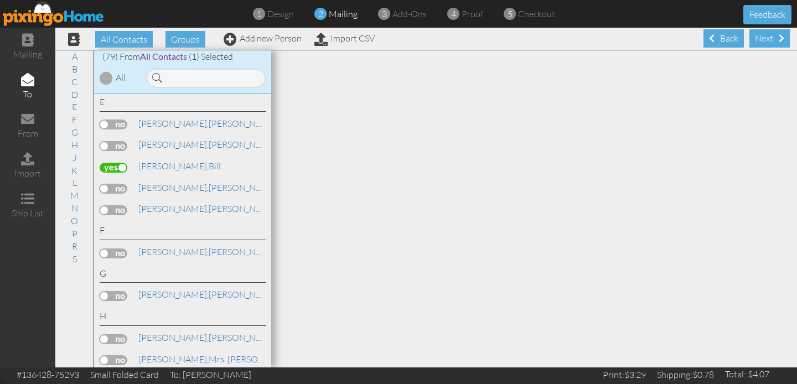
scroll to position [590, 0]
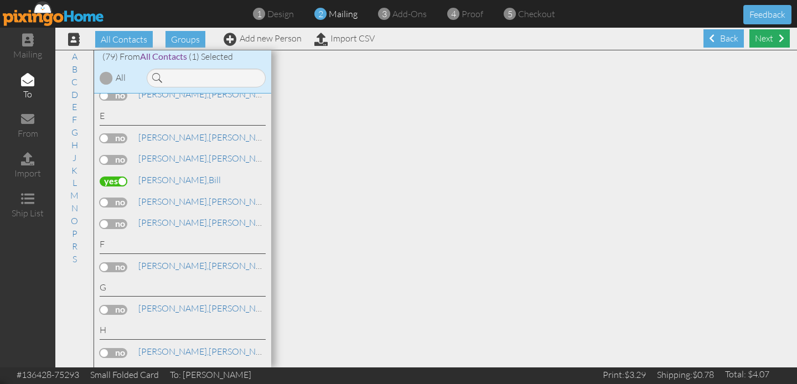
click at [770, 38] on div "Next" at bounding box center [770, 38] width 40 height 18
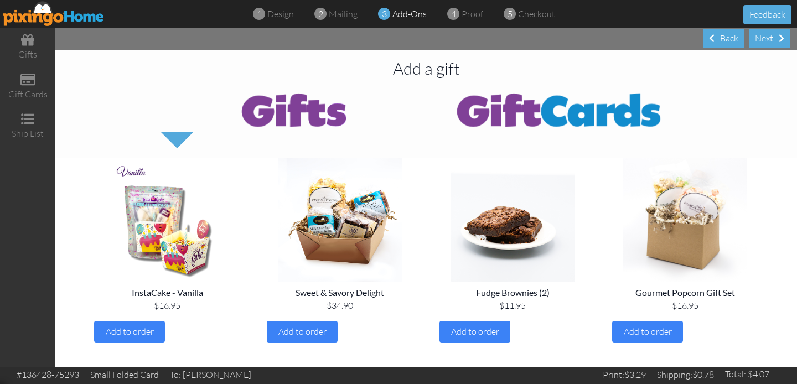
click at [770, 38] on div "Next" at bounding box center [770, 38] width 40 height 18
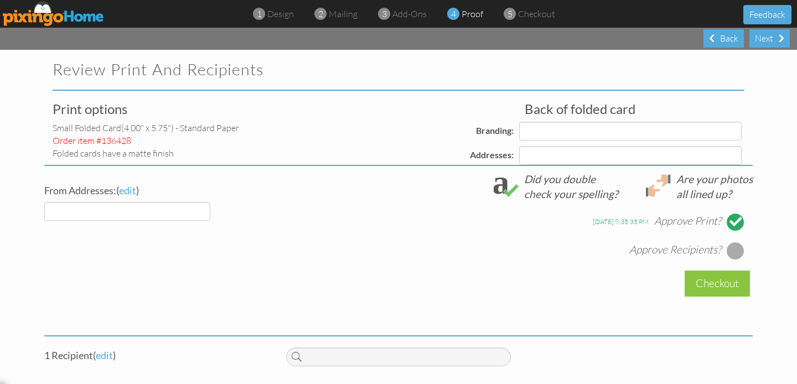
select select "object:583"
select select "object:588"
select select "object:586"
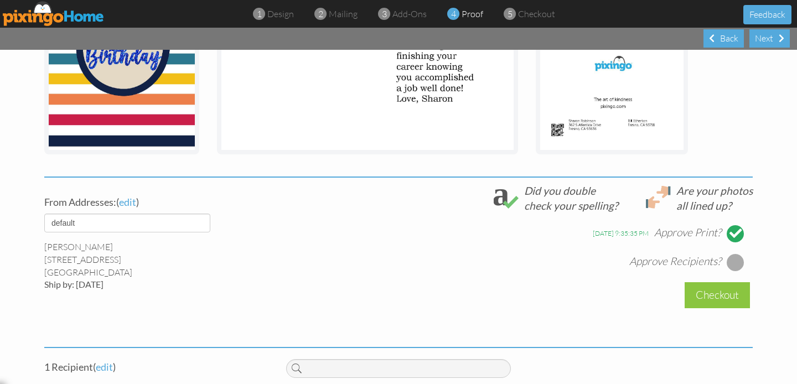
scroll to position [301, 0]
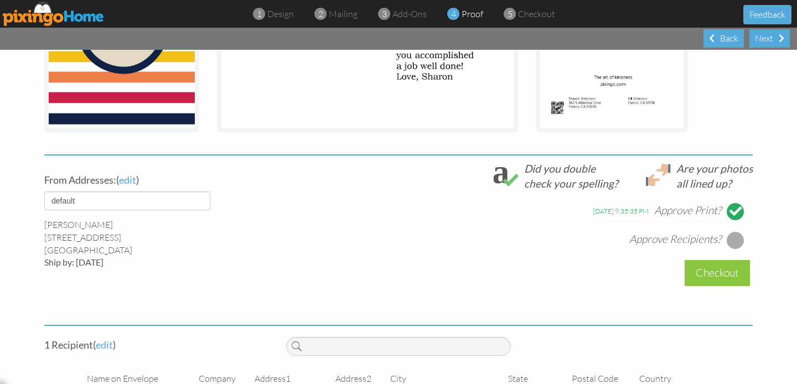
click at [738, 240] on div at bounding box center [736, 240] width 18 height 18
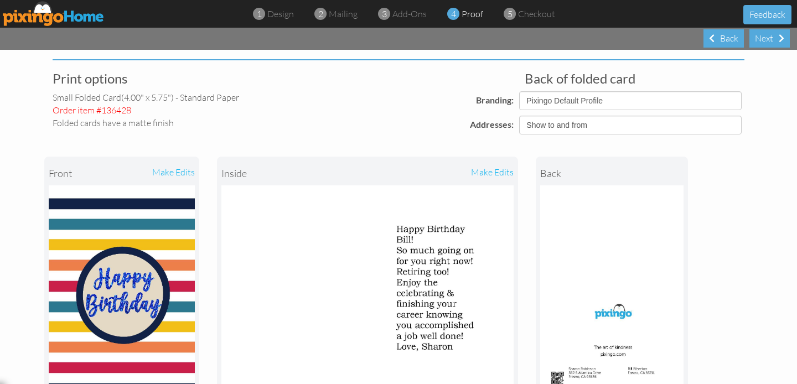
scroll to position [6, 0]
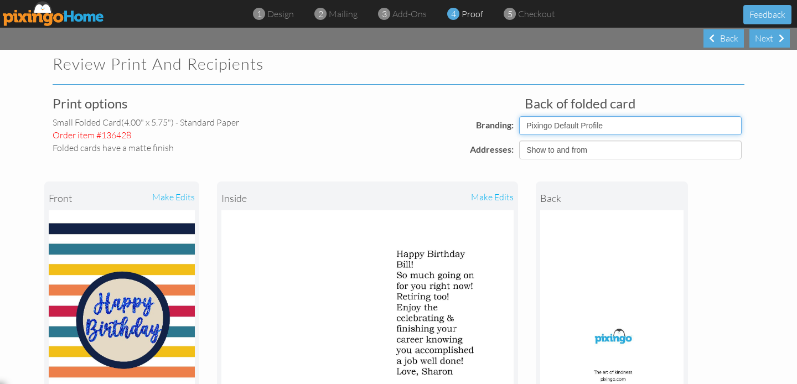
click at [736, 127] on select "Pixingo Default Profile" at bounding box center [630, 125] width 223 height 19
click at [736, 149] on select "Show to and from Show from only Hide to and from" at bounding box center [630, 150] width 223 height 19
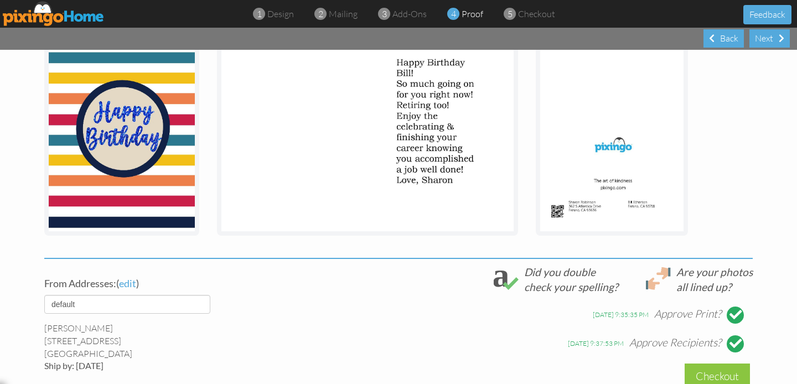
scroll to position [351, 0]
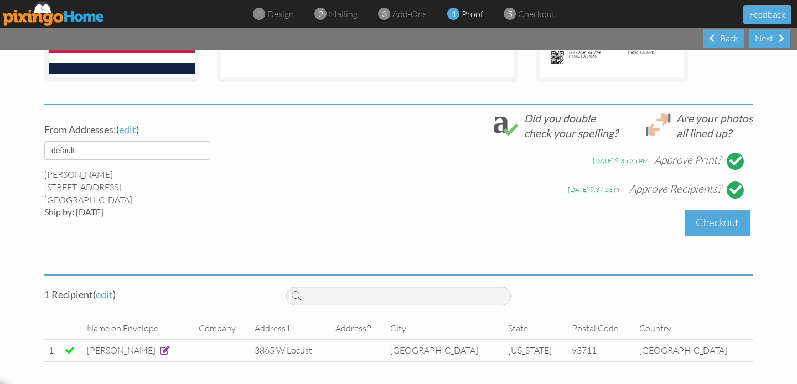
click at [707, 228] on div "Checkout" at bounding box center [717, 223] width 65 height 26
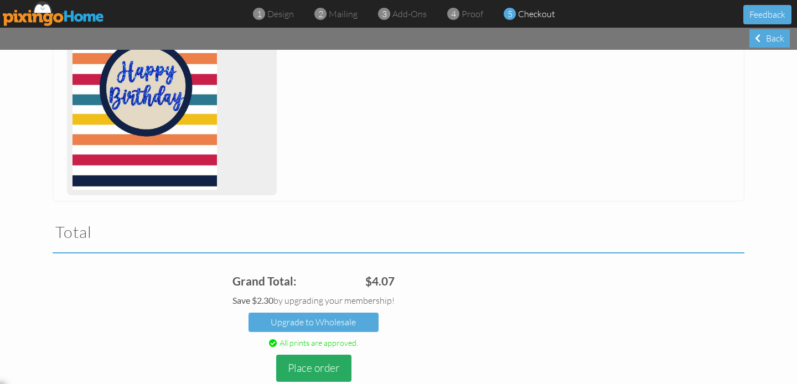
scroll to position [270, 0]
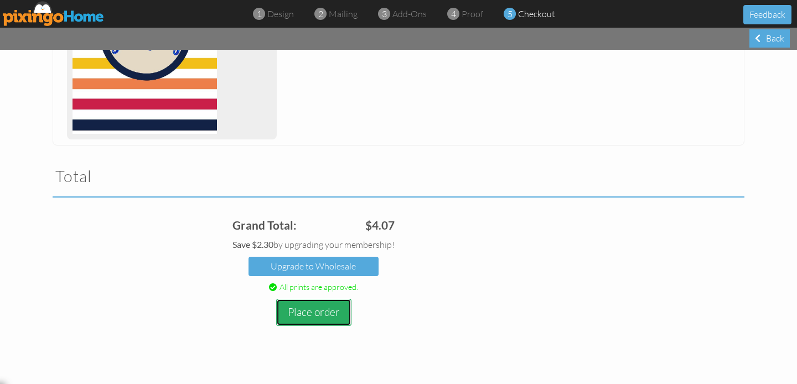
click at [328, 309] on button "Place order" at bounding box center [313, 312] width 75 height 27
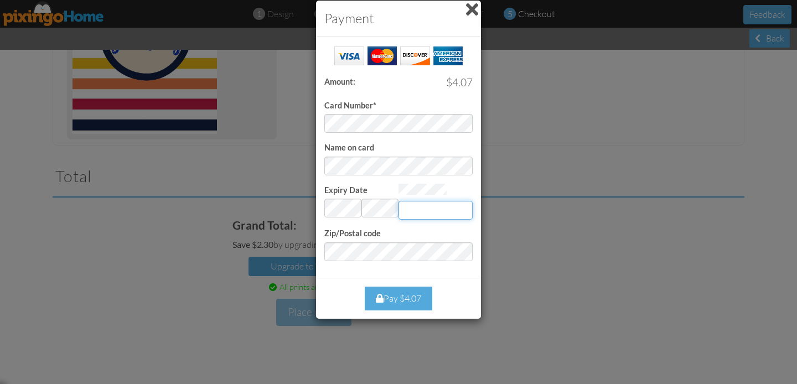
type input "823"
click at [393, 296] on div "Pay $4.07" at bounding box center [399, 299] width 68 height 24
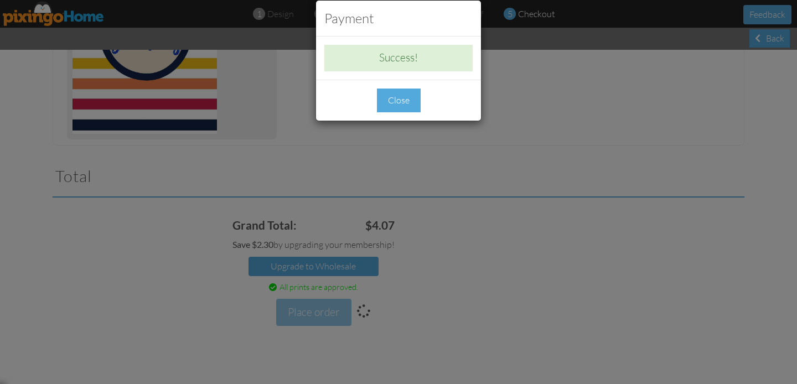
click at [394, 103] on div "Close" at bounding box center [399, 101] width 44 height 24
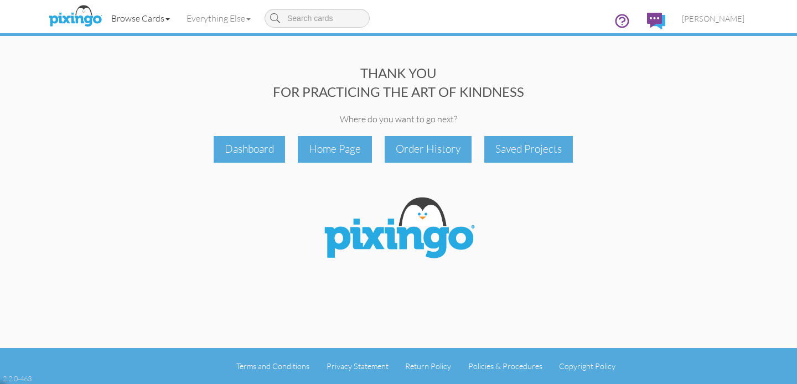
click at [168, 16] on link "Browse Cards" at bounding box center [140, 18] width 75 height 28
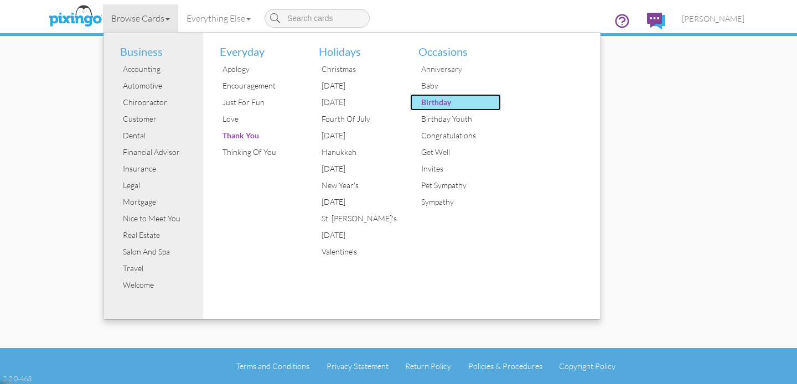
click at [431, 104] on div "Birthday" at bounding box center [460, 102] width 83 height 17
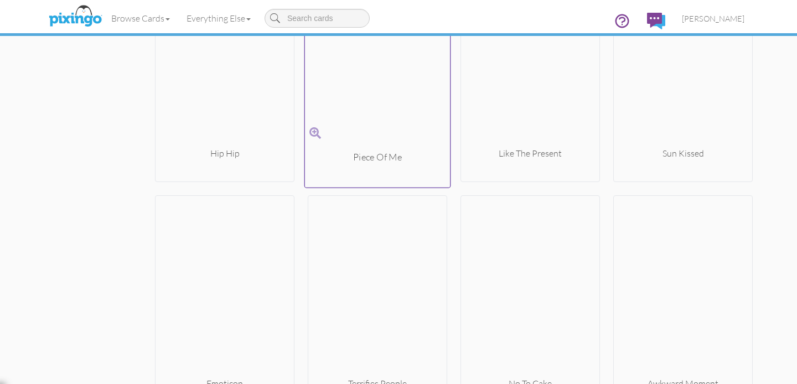
scroll to position [7870, 0]
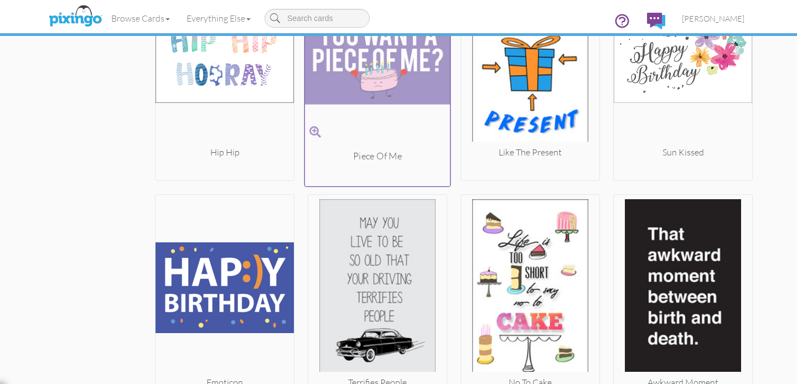
click at [357, 123] on img at bounding box center [378, 56] width 146 height 186
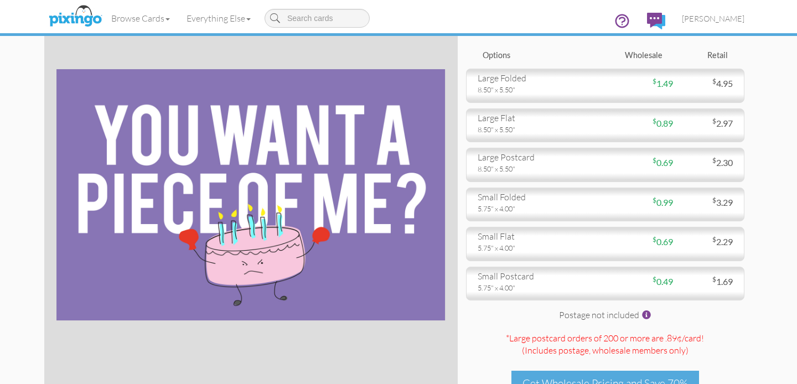
scroll to position [53, 0]
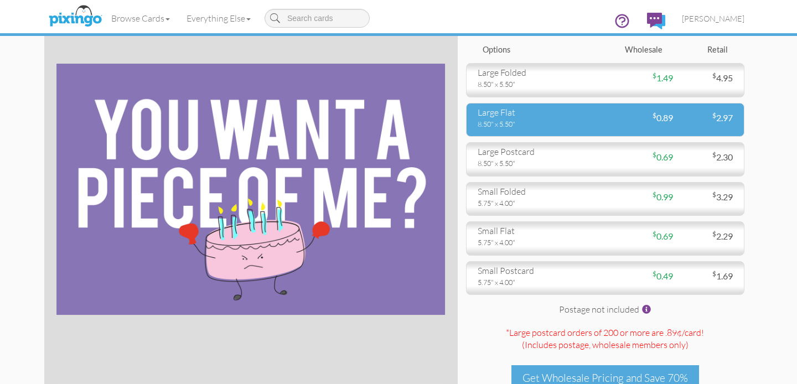
click at [569, 122] on div "8.50" x 5.50"" at bounding box center [538, 124] width 120 height 10
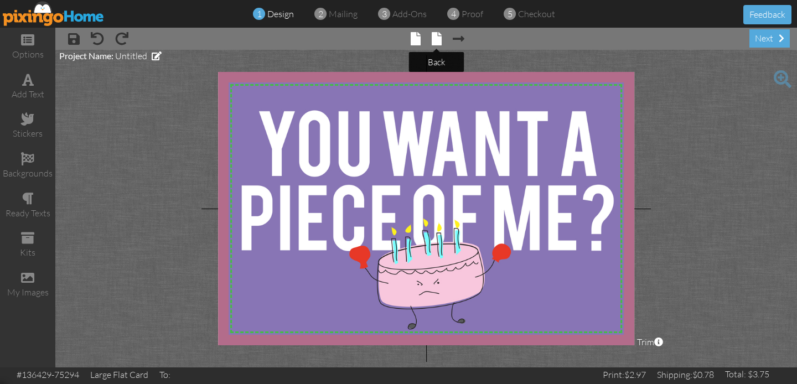
click at [433, 39] on span at bounding box center [437, 38] width 10 height 13
